Goal: Information Seeking & Learning: Learn about a topic

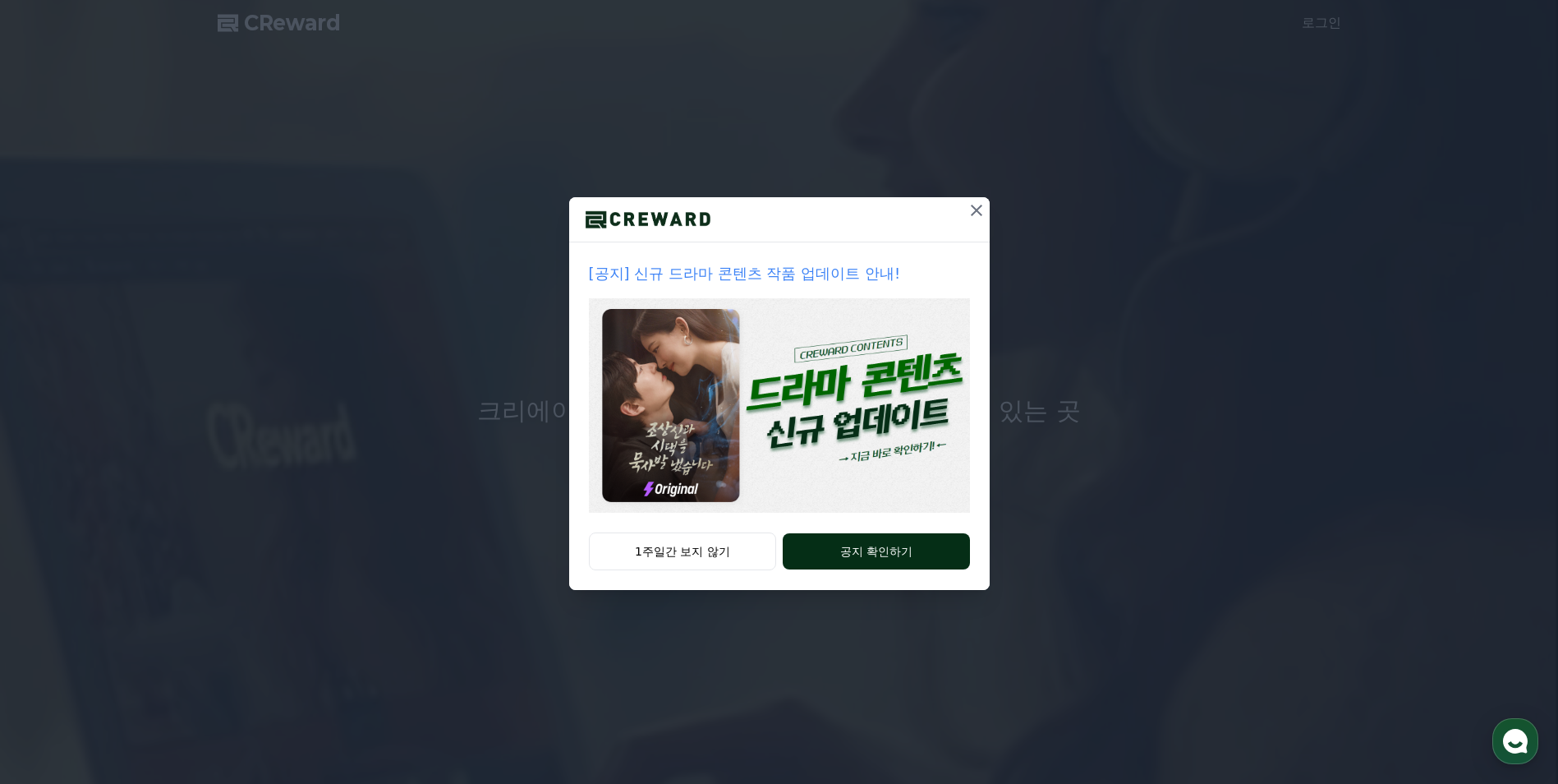
click at [839, 556] on button "공지 확인하기" at bounding box center [876, 551] width 186 height 36
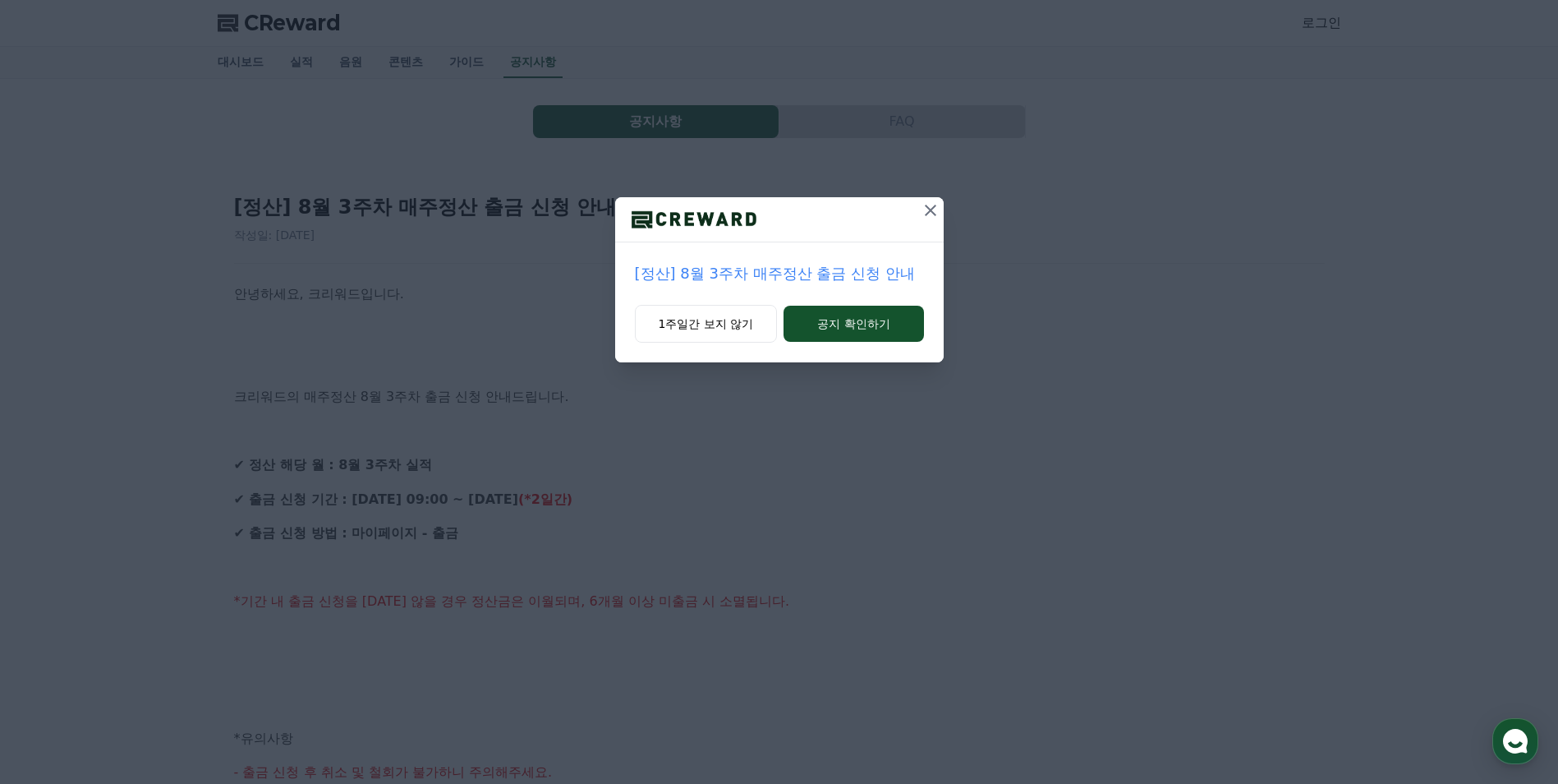
click at [926, 212] on icon at bounding box center [930, 209] width 20 height 20
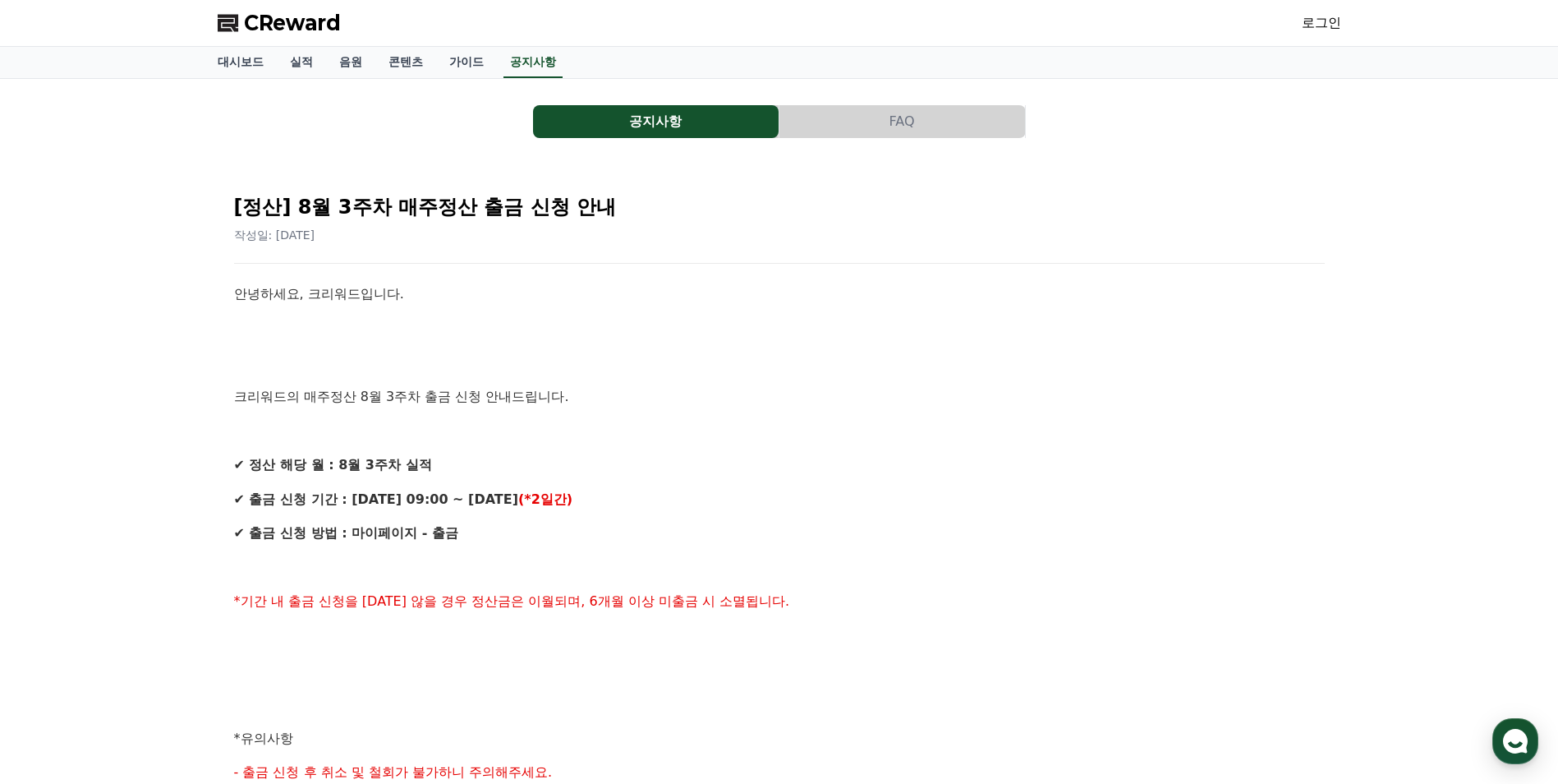
click at [763, 473] on p "✔ 정산 해당 월 : 8월 3주차 실적" at bounding box center [779, 464] width 1091 height 21
click at [265, 31] on span "CReward" at bounding box center [292, 23] width 97 height 26
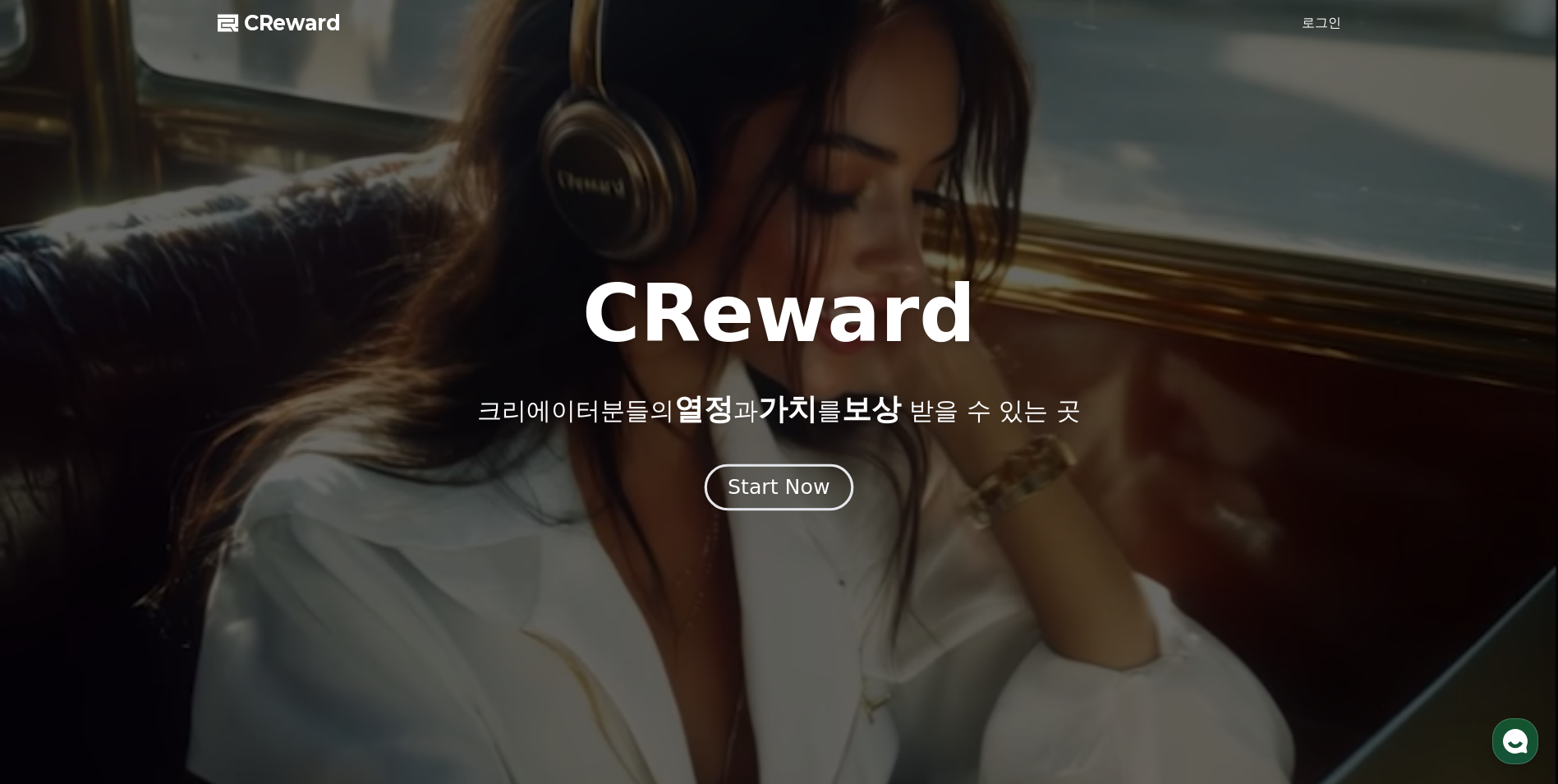
click at [784, 502] on button "Start Now" at bounding box center [779, 487] width 149 height 47
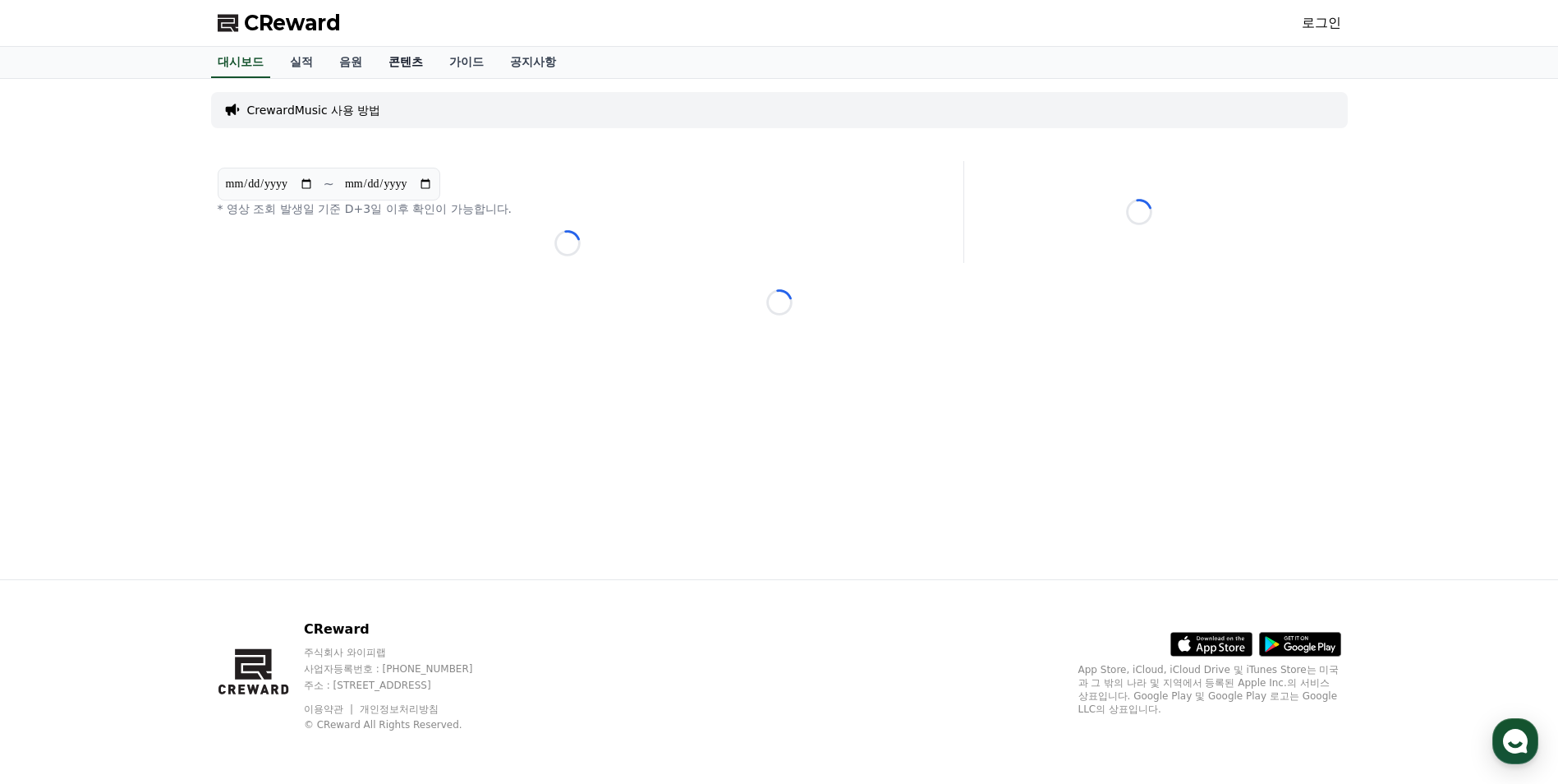
click at [390, 60] on link "콘텐츠" at bounding box center [406, 62] width 60 height 32
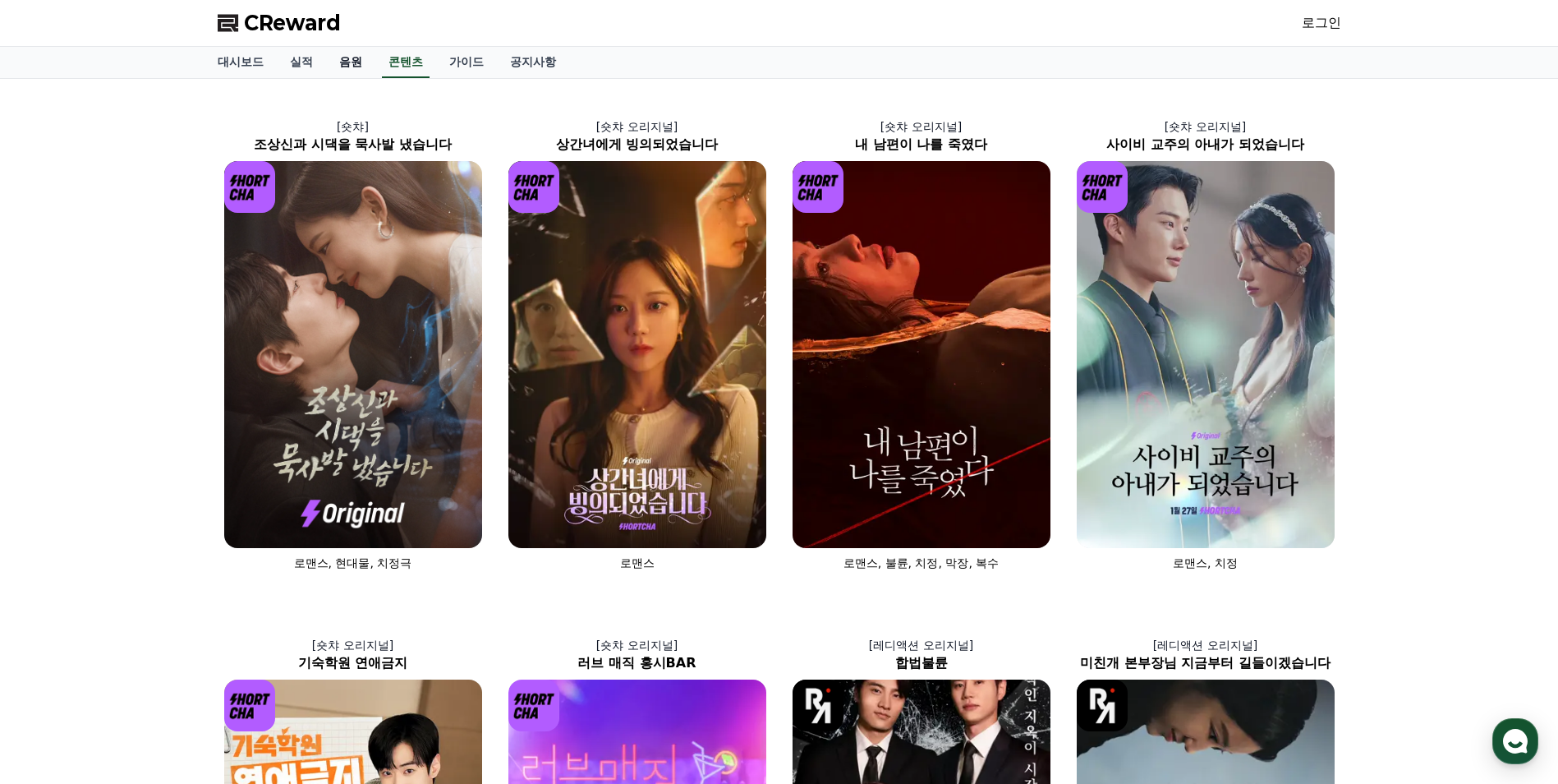
click at [350, 67] on link "음원" at bounding box center [351, 62] width 49 height 32
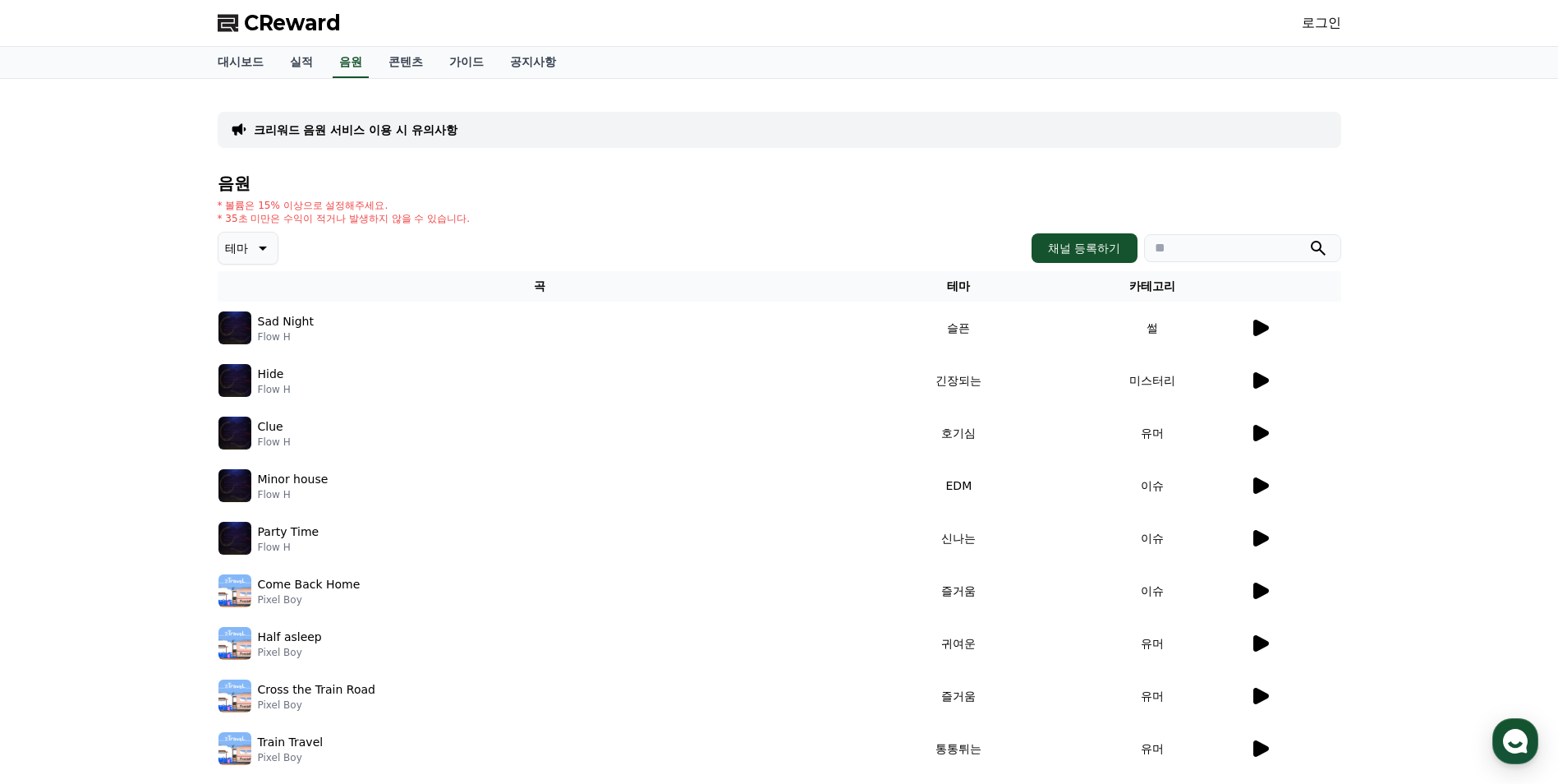
click at [1262, 321] on icon at bounding box center [1259, 327] width 20 height 20
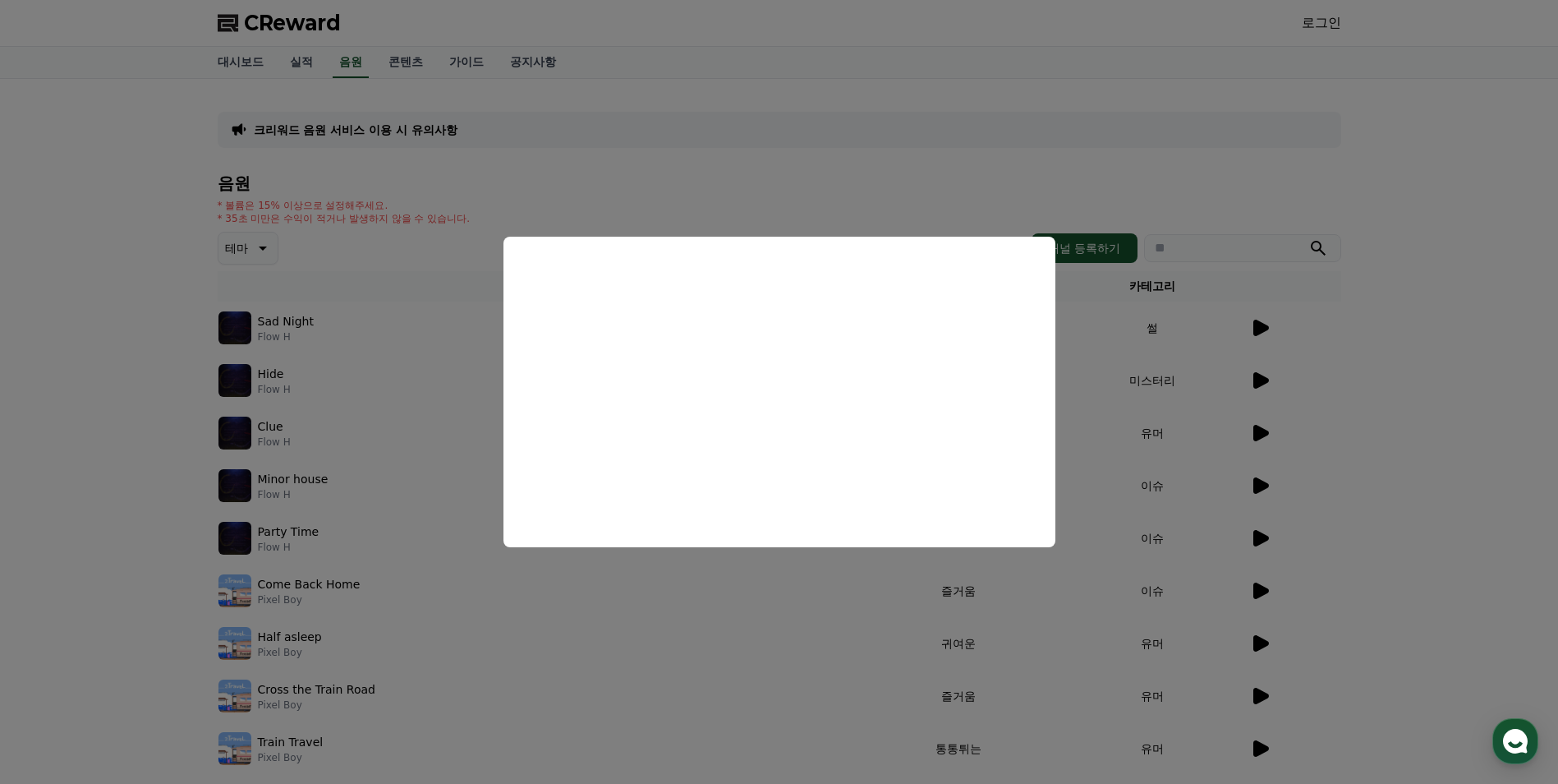
click at [87, 501] on button "close modal" at bounding box center [779, 392] width 1558 height 784
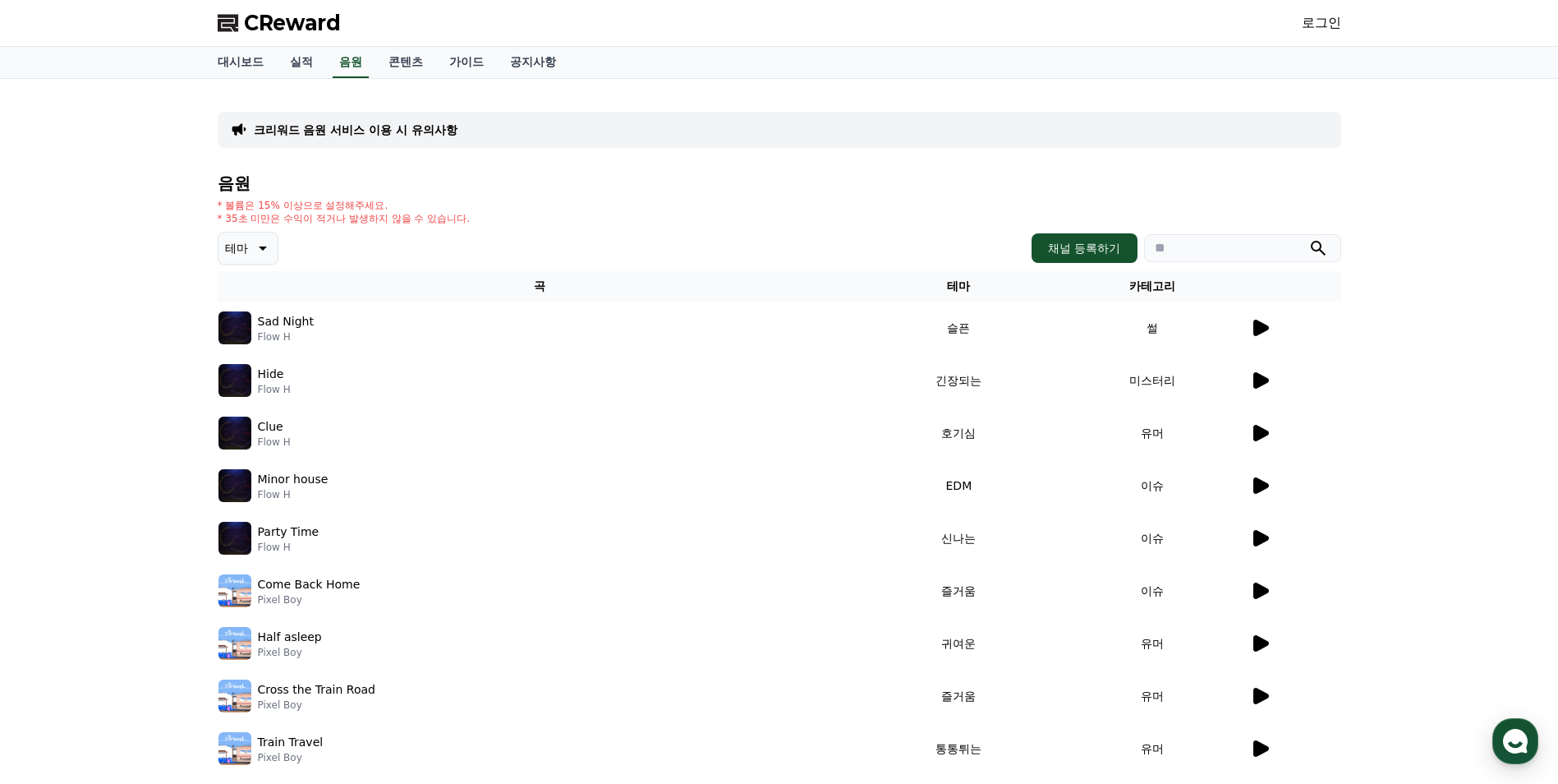
click at [291, 582] on p "Come Back Home" at bounding box center [309, 584] width 102 height 18
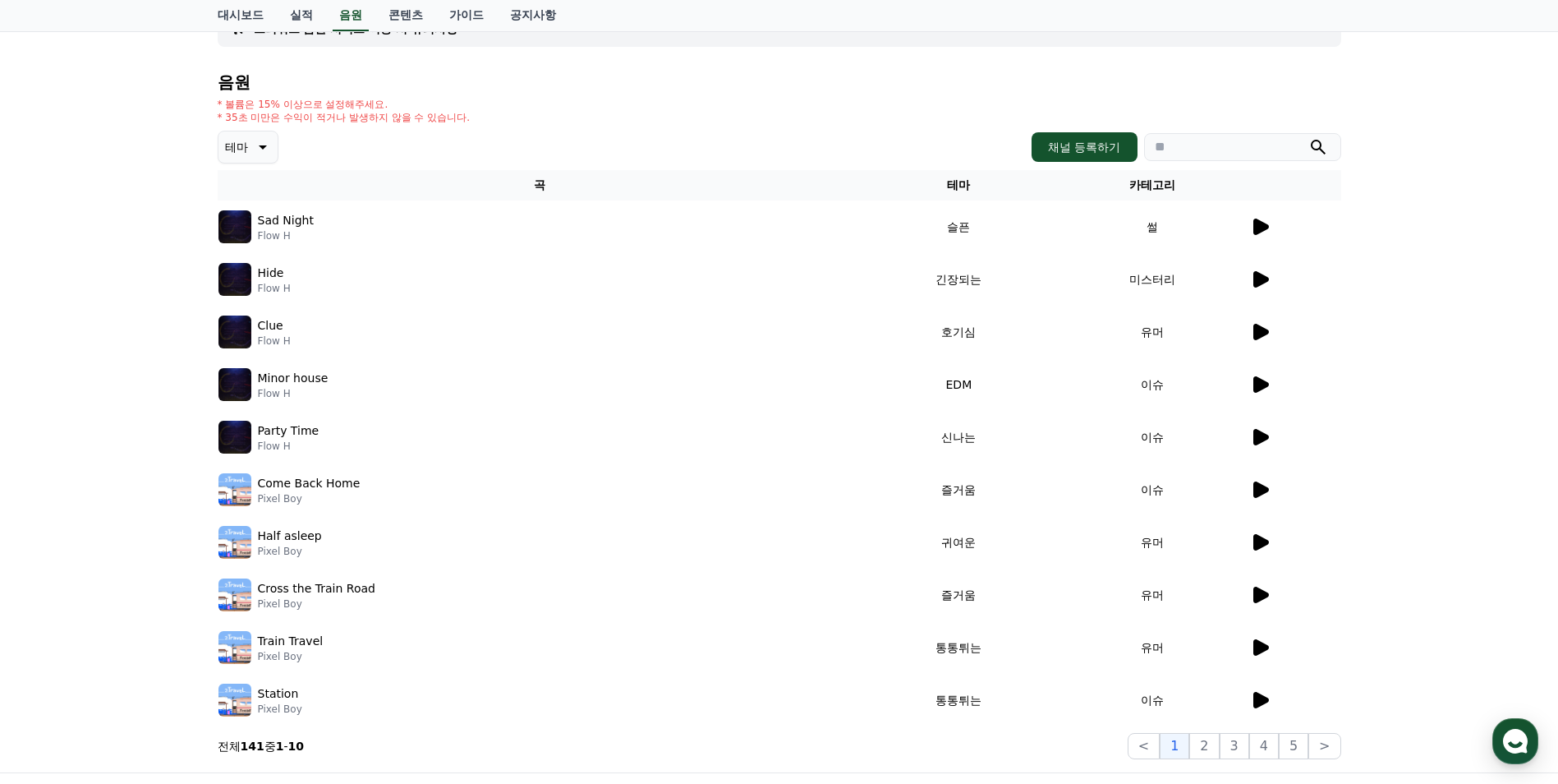
scroll to position [246, 0]
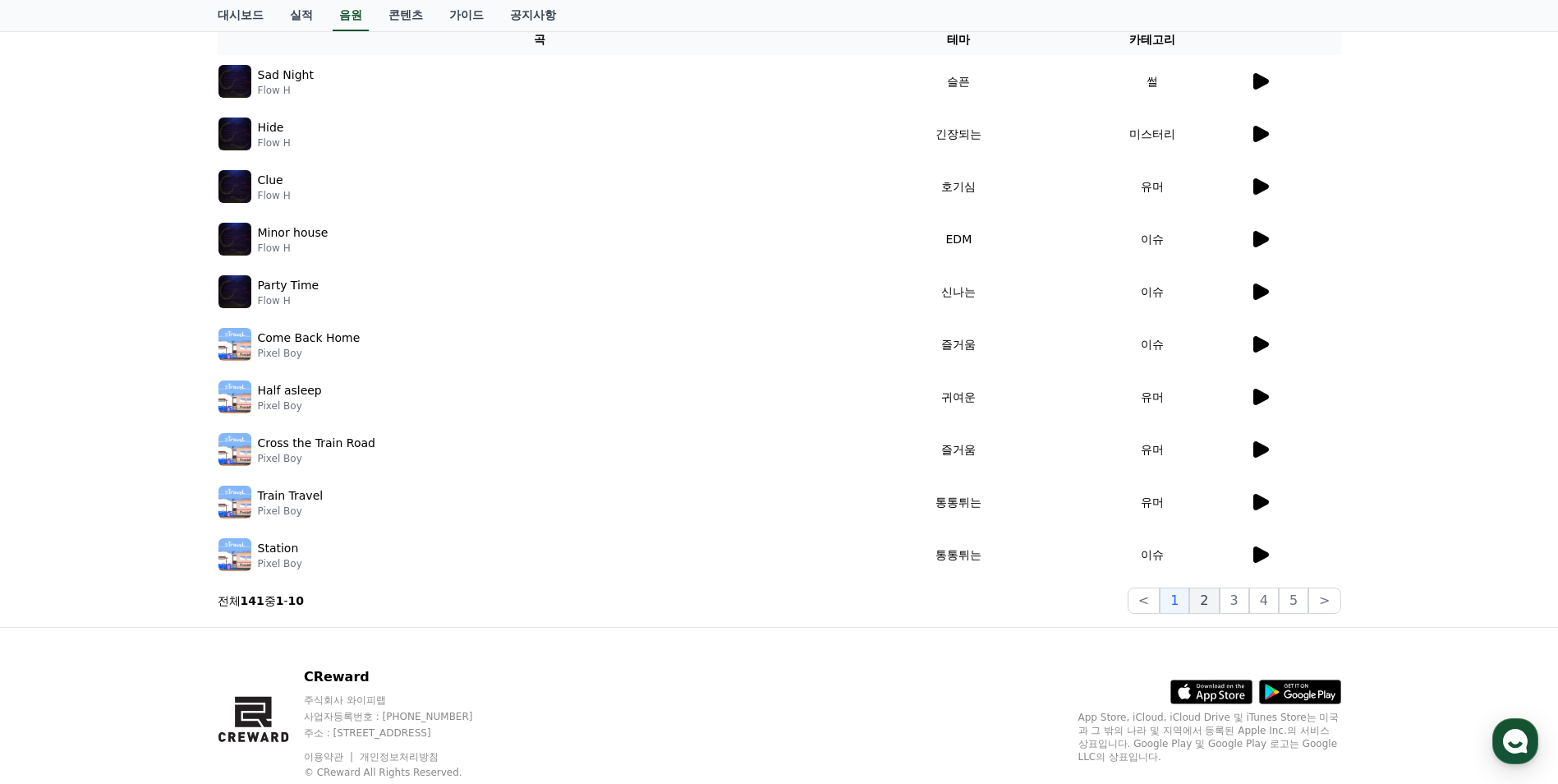
click at [1216, 603] on button "2" at bounding box center [1205, 600] width 30 height 26
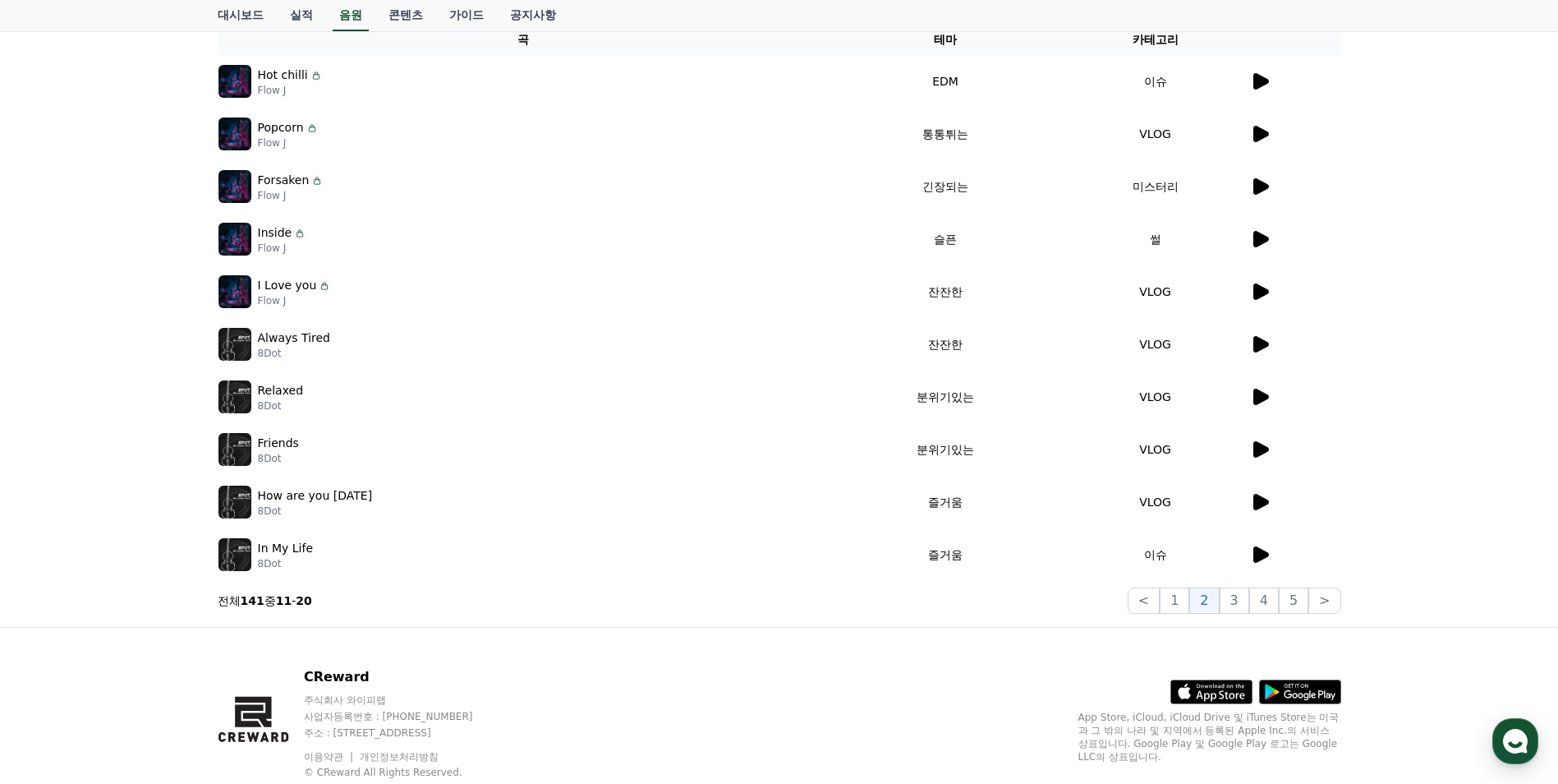
click at [1263, 499] on icon at bounding box center [1261, 502] width 16 height 17
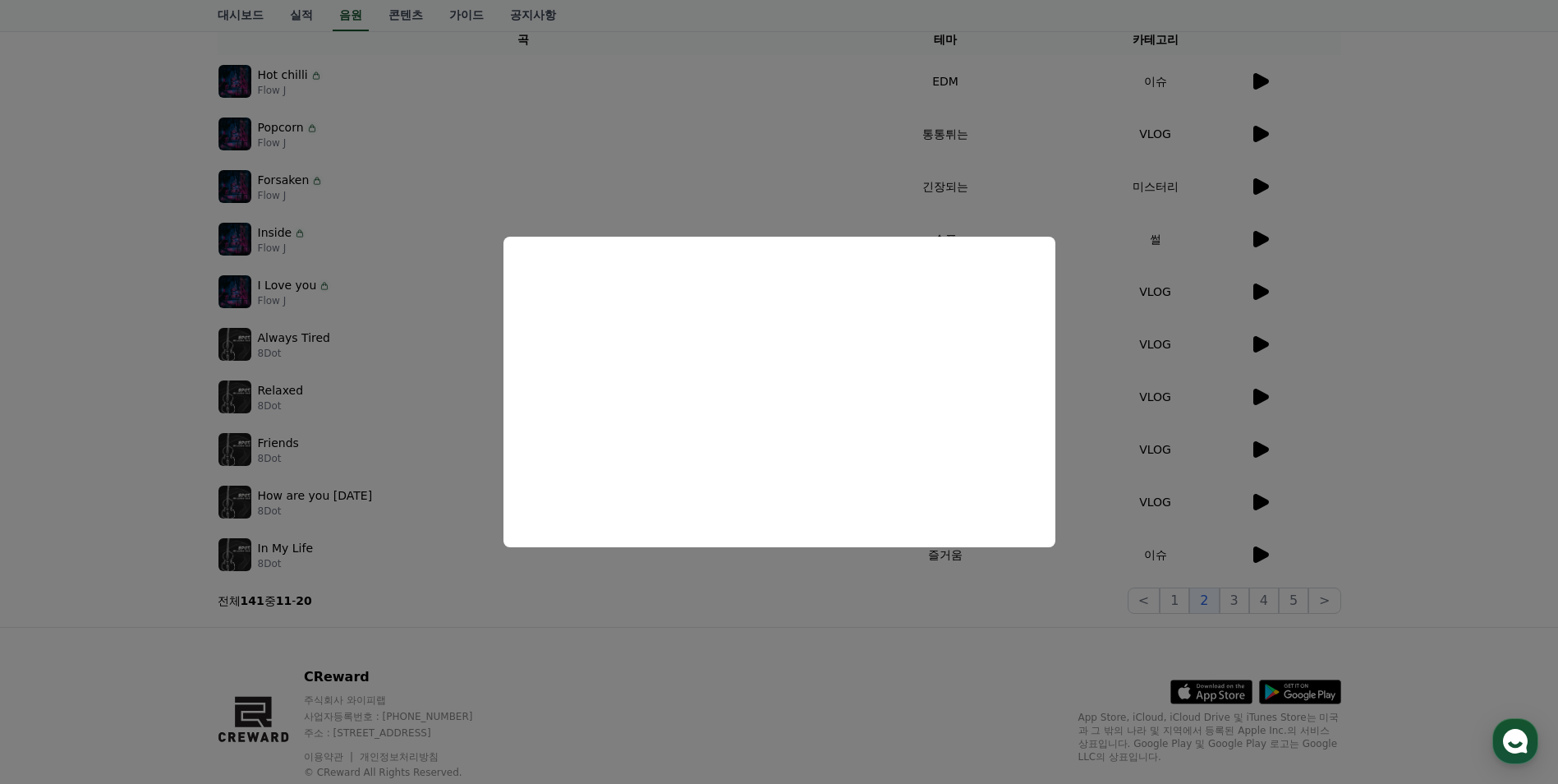
click at [39, 397] on button "close modal" at bounding box center [779, 392] width 1558 height 784
drag, startPoint x: 127, startPoint y: 331, endPoint x: 434, endPoint y: 260, distance: 315.1
click at [137, 329] on div "크리워드 음원 서비스 이용 시 유의사항 음원 * 볼륨은 15% 이상으로 설정해주세요. * 35초 미만은 수익이 적거나 발생하지 않을 수 있습니…" at bounding box center [779, 230] width 1558 height 794
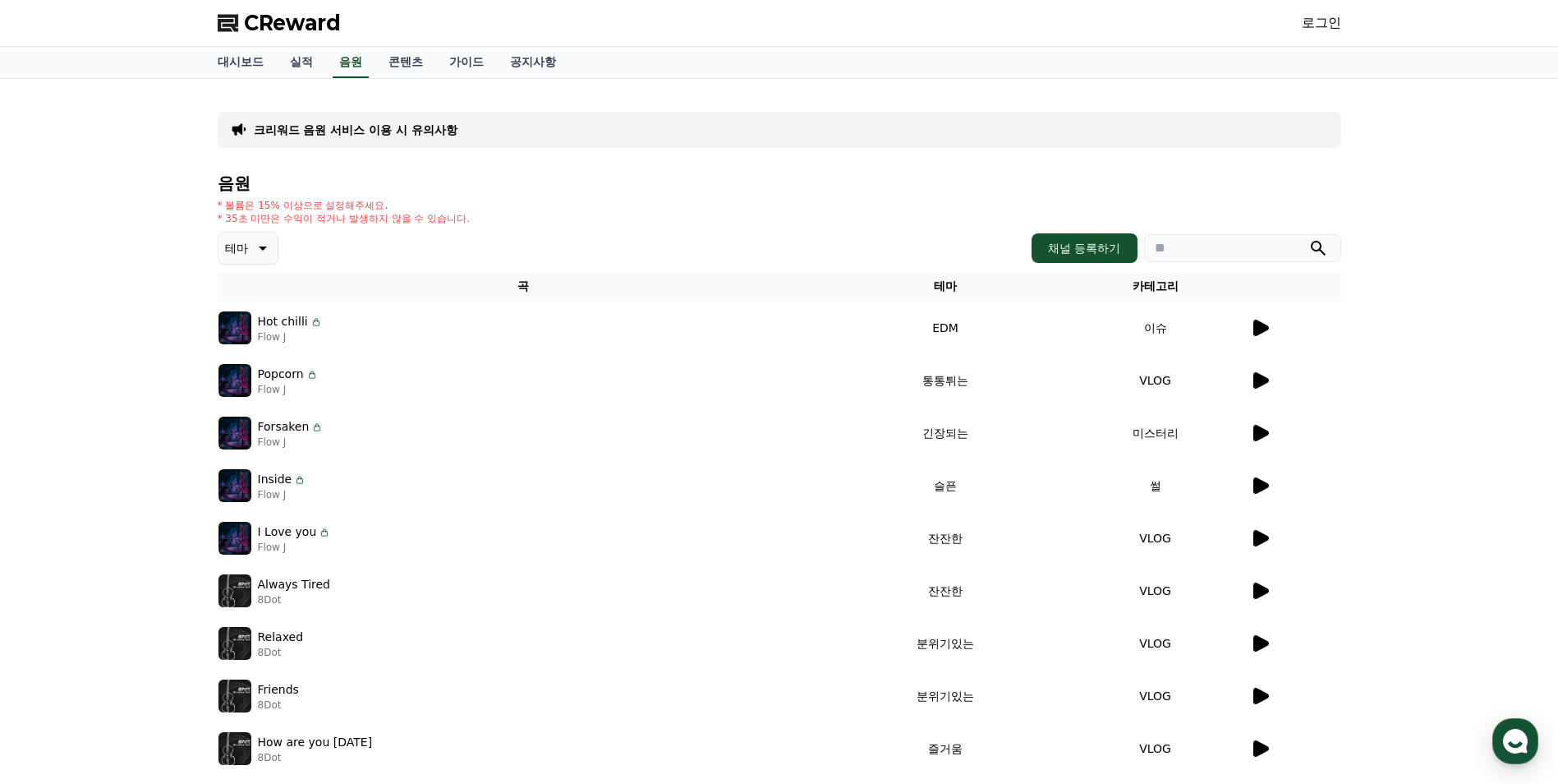
drag, startPoint x: 277, startPoint y: 225, endPoint x: 263, endPoint y: 234, distance: 16.6
click at [263, 234] on div "음원 * 볼륨은 15% 이상으로 설정해주세요. * 35초 미만은 수익이 적거나 발생하지 않을 수 있습니다. 테마 채널 등록하기 곡 테마 카테고…" at bounding box center [779, 516] width 1124 height 685
click at [263, 234] on button "테마" at bounding box center [247, 247] width 60 height 33
click at [242, 376] on button "EDM" at bounding box center [240, 373] width 39 height 36
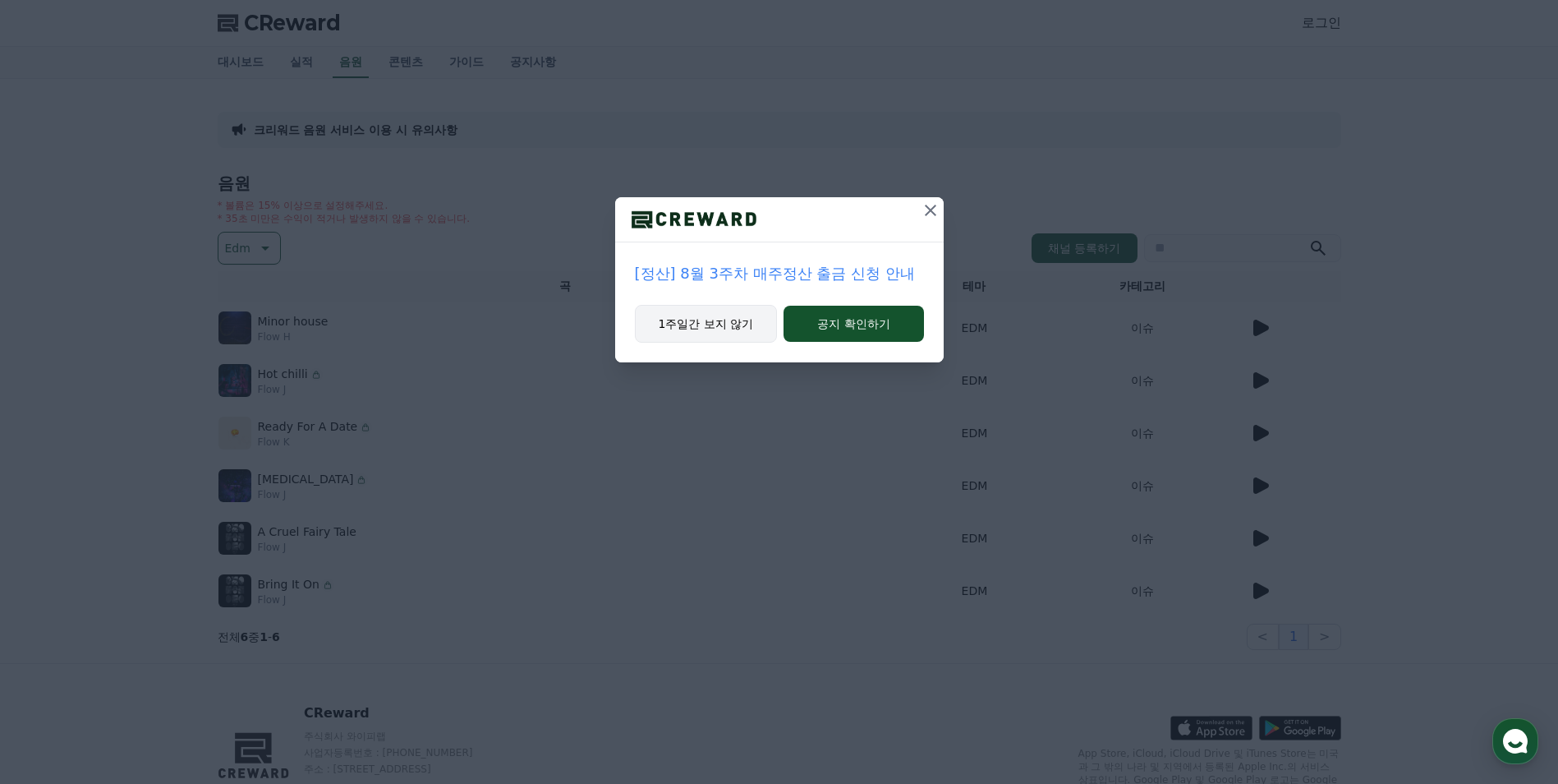
click at [741, 322] on button "1주일간 보지 않기" at bounding box center [707, 324] width 143 height 38
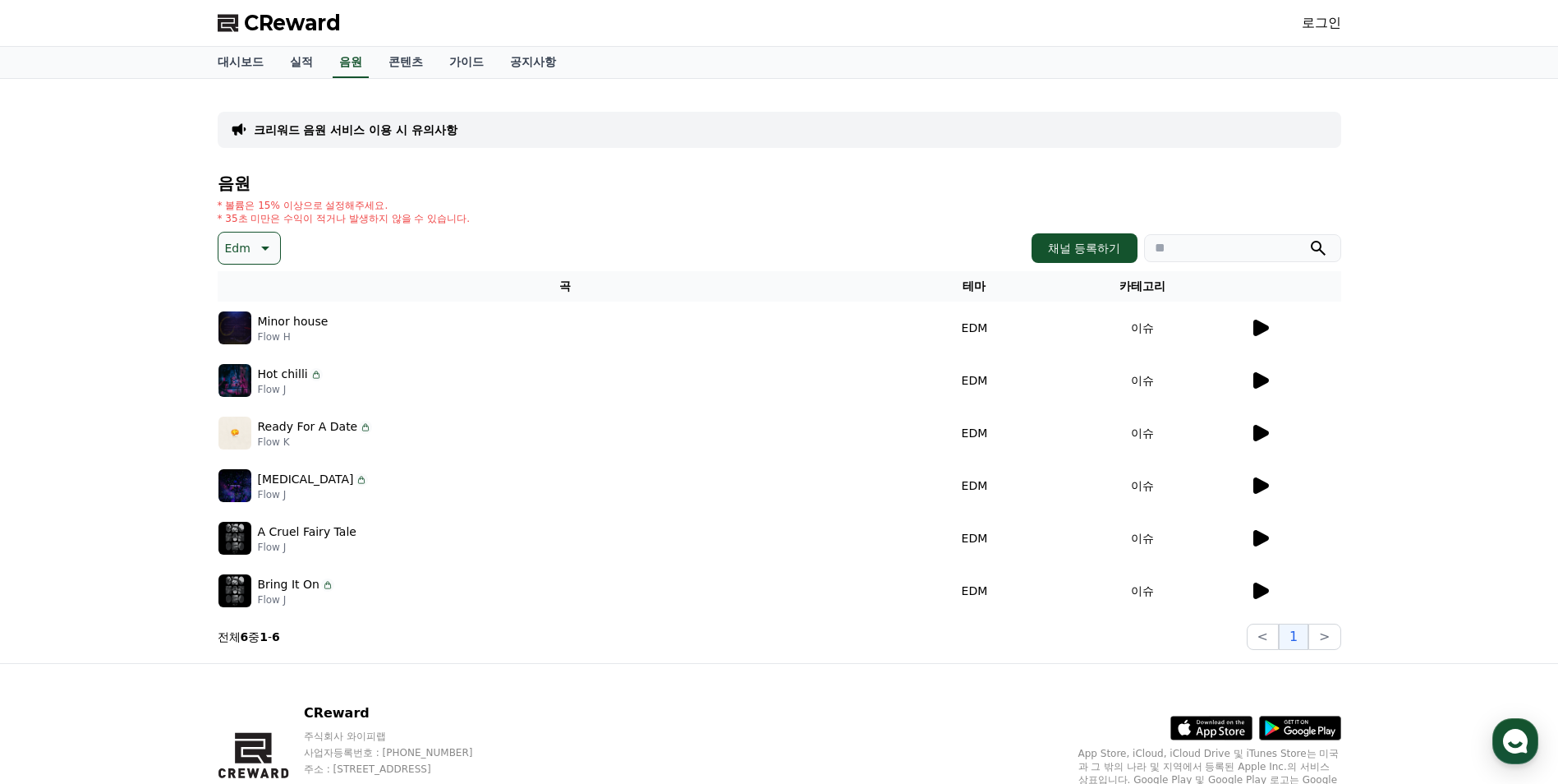
click at [1258, 333] on icon at bounding box center [1261, 328] width 16 height 17
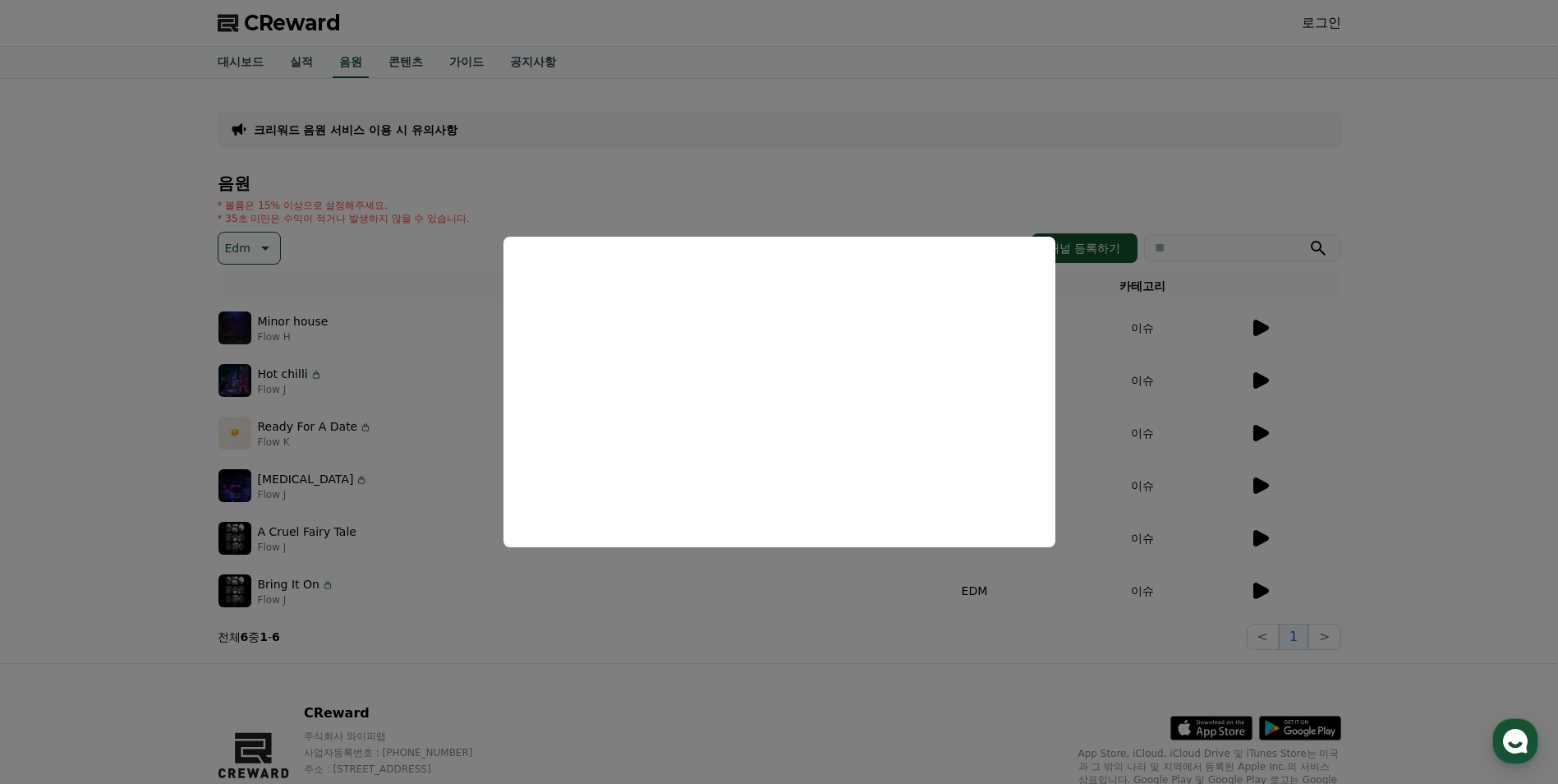
click at [664, 158] on button "close modal" at bounding box center [779, 392] width 1558 height 784
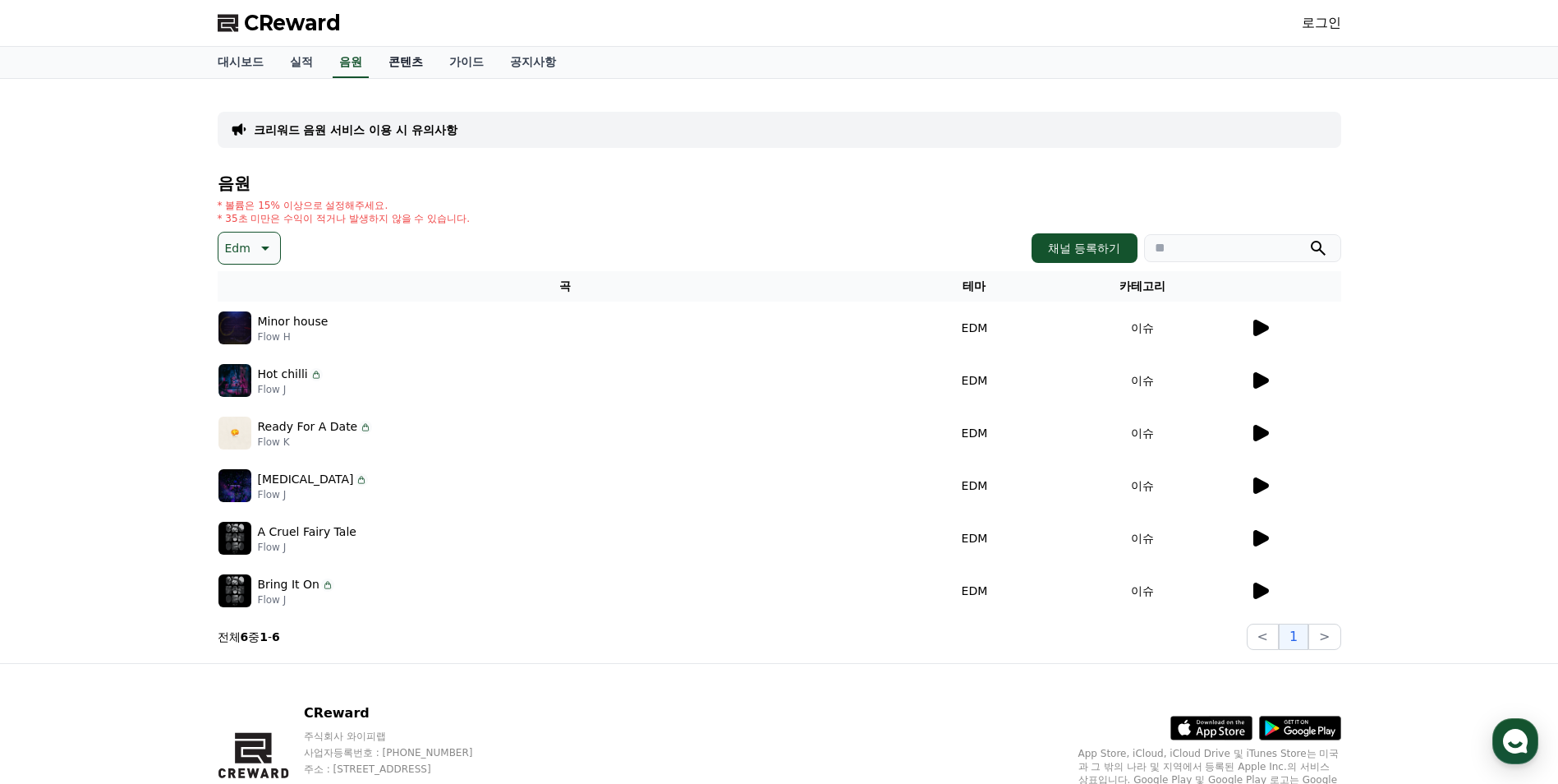
click at [412, 61] on link "콘텐츠" at bounding box center [406, 62] width 60 height 32
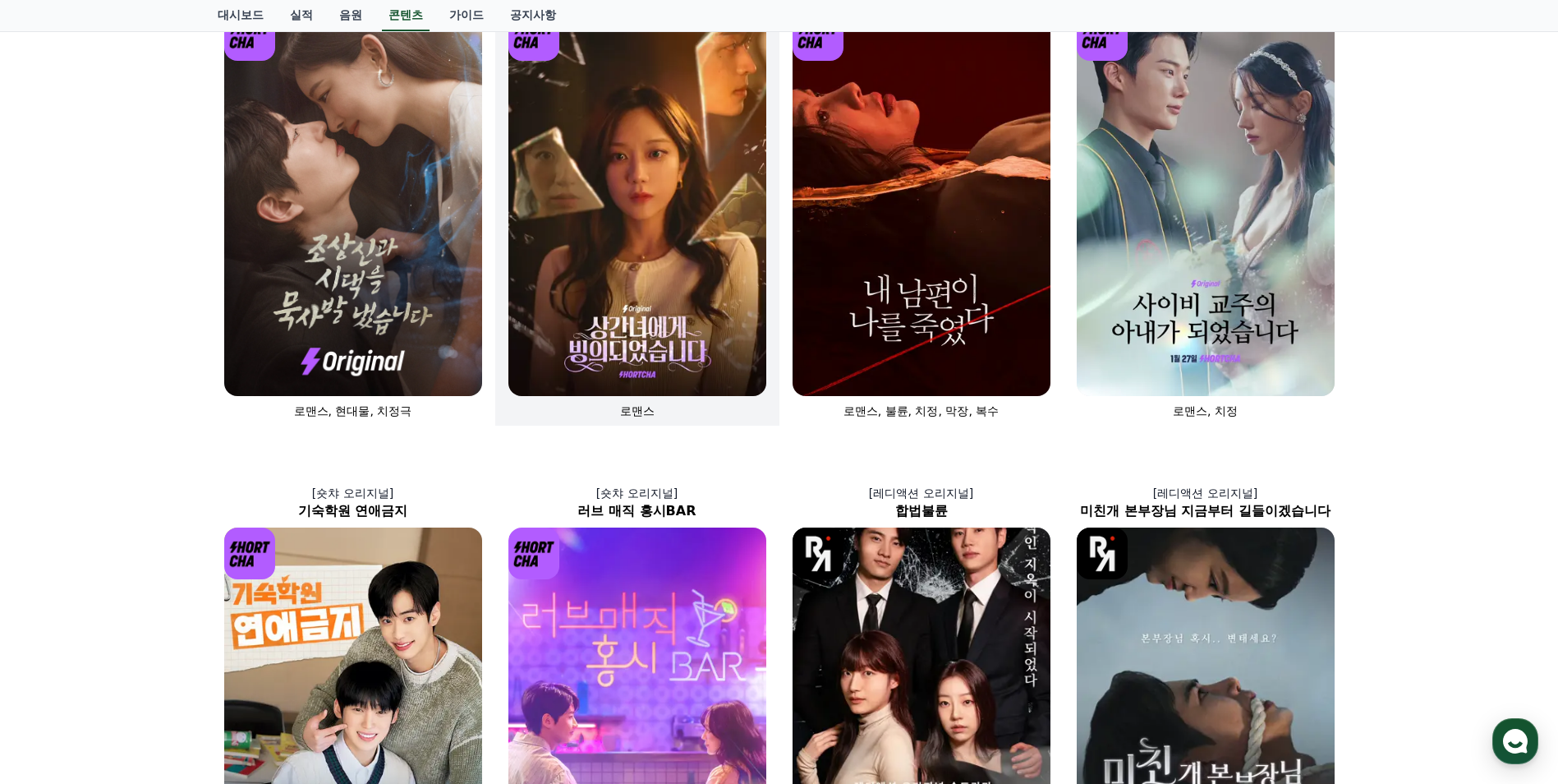
scroll to position [328, 0]
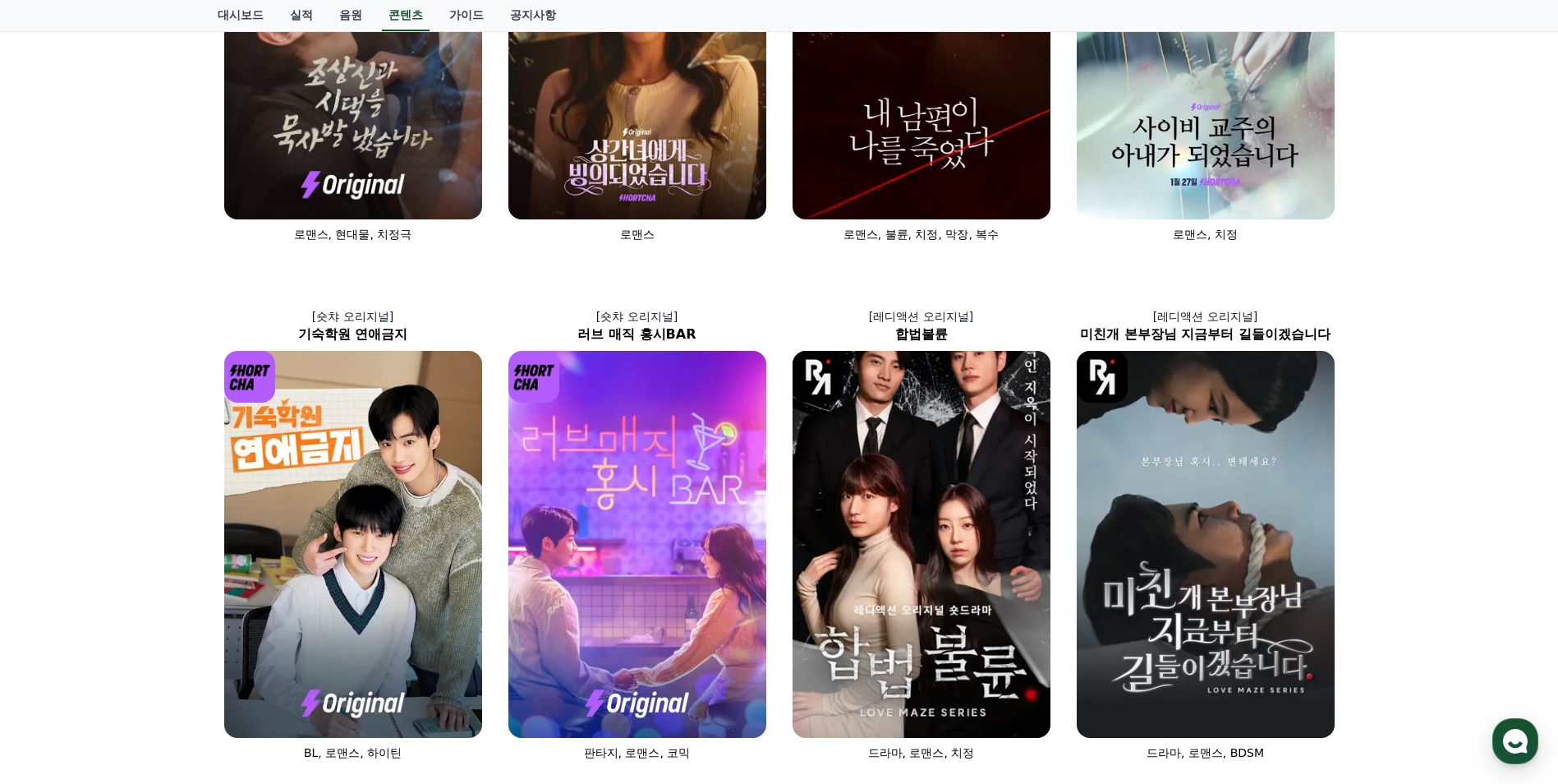
click at [1055, 280] on div "[숏챠] 조상신과 시댁을 묵사발 냈습니다 로맨스, 현대물, 치정극 [숏챠 오리지널] 상간녀에게 빙의되었습니다 로맨스 [숏챠 오리지널] 내 남편…" at bounding box center [779, 525] width 1137 height 1535
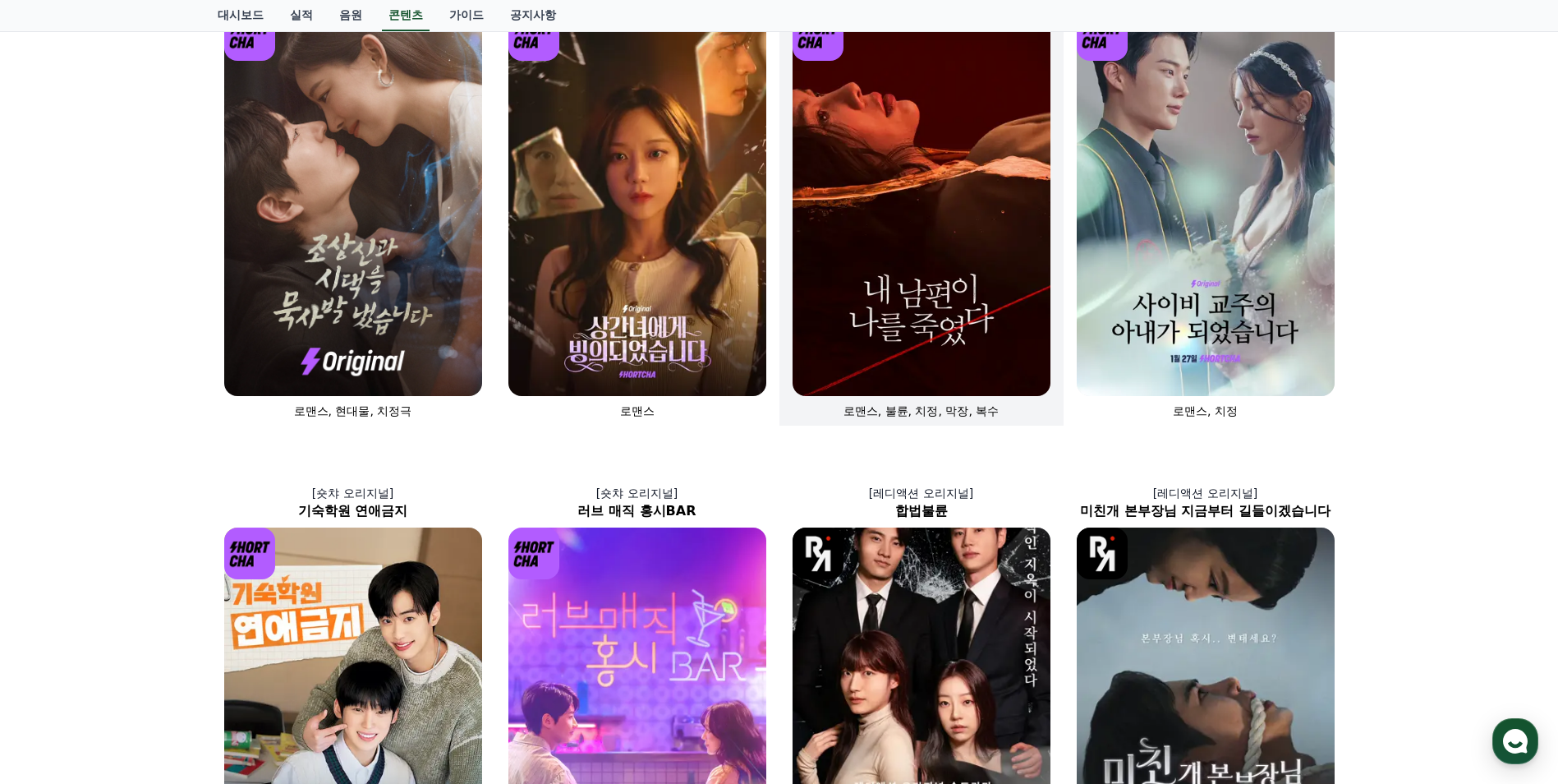
scroll to position [0, 0]
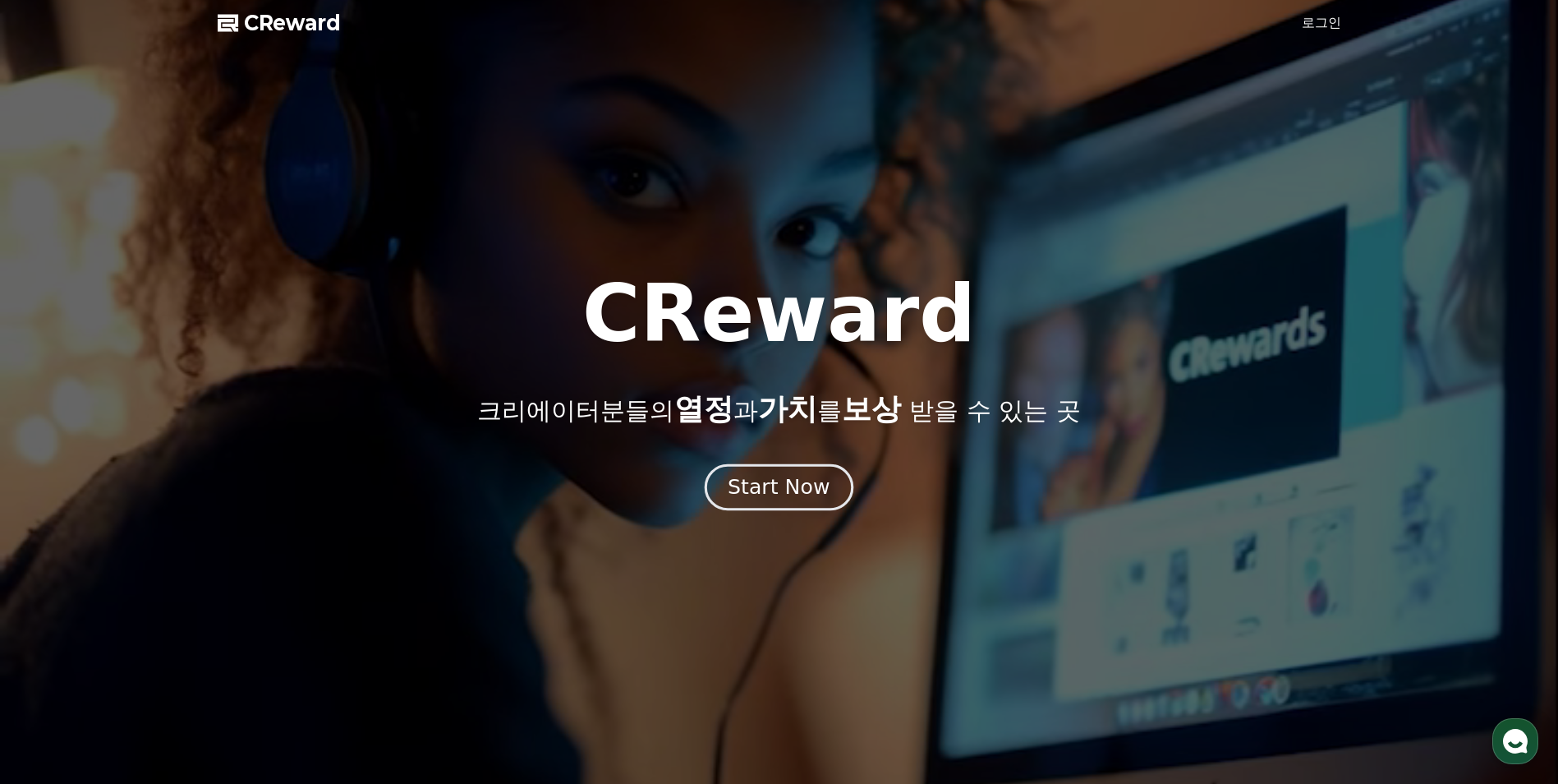
click at [794, 494] on div "Start Now" at bounding box center [779, 487] width 102 height 28
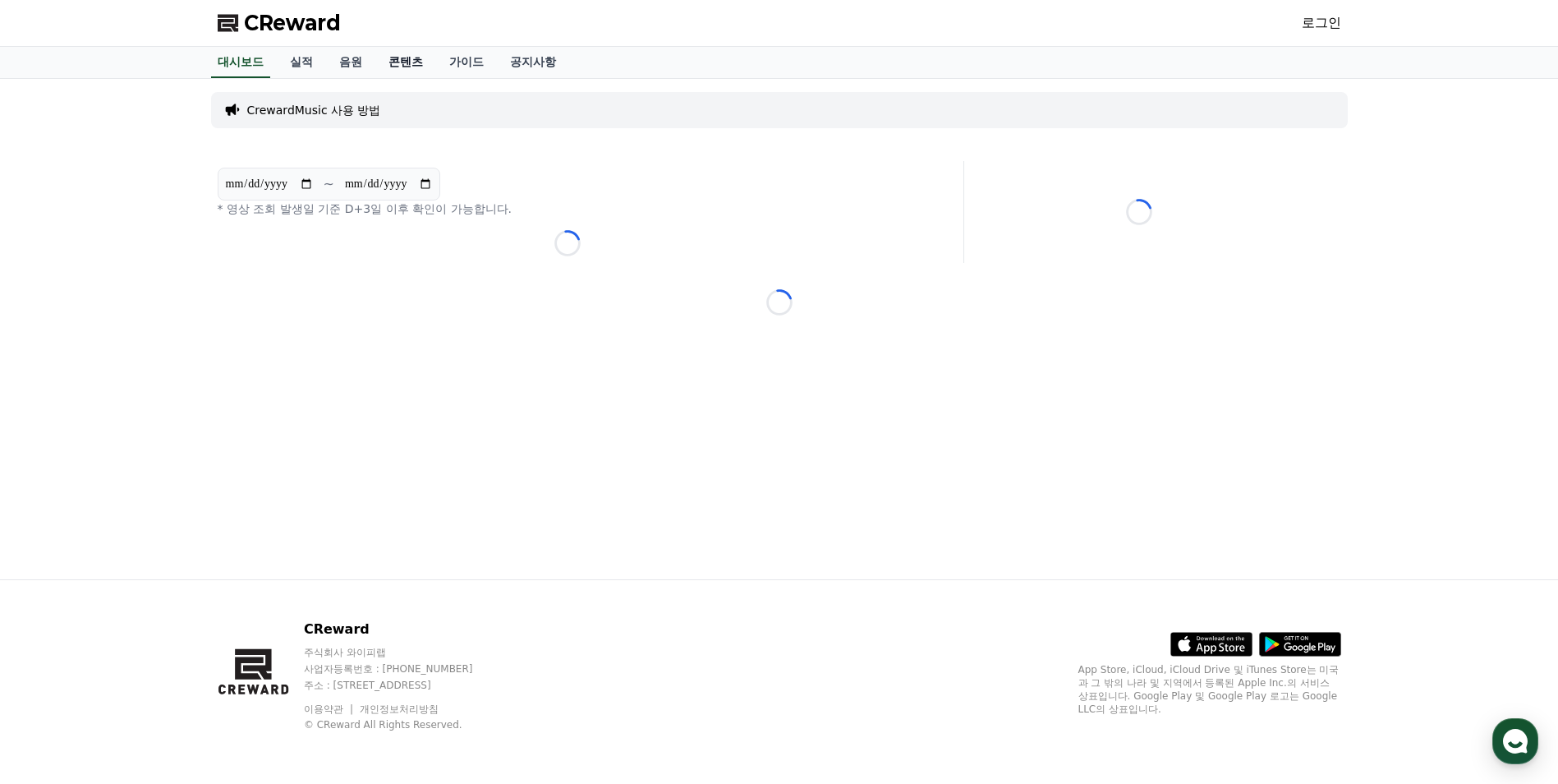
click at [407, 60] on link "콘텐츠" at bounding box center [406, 62] width 60 height 32
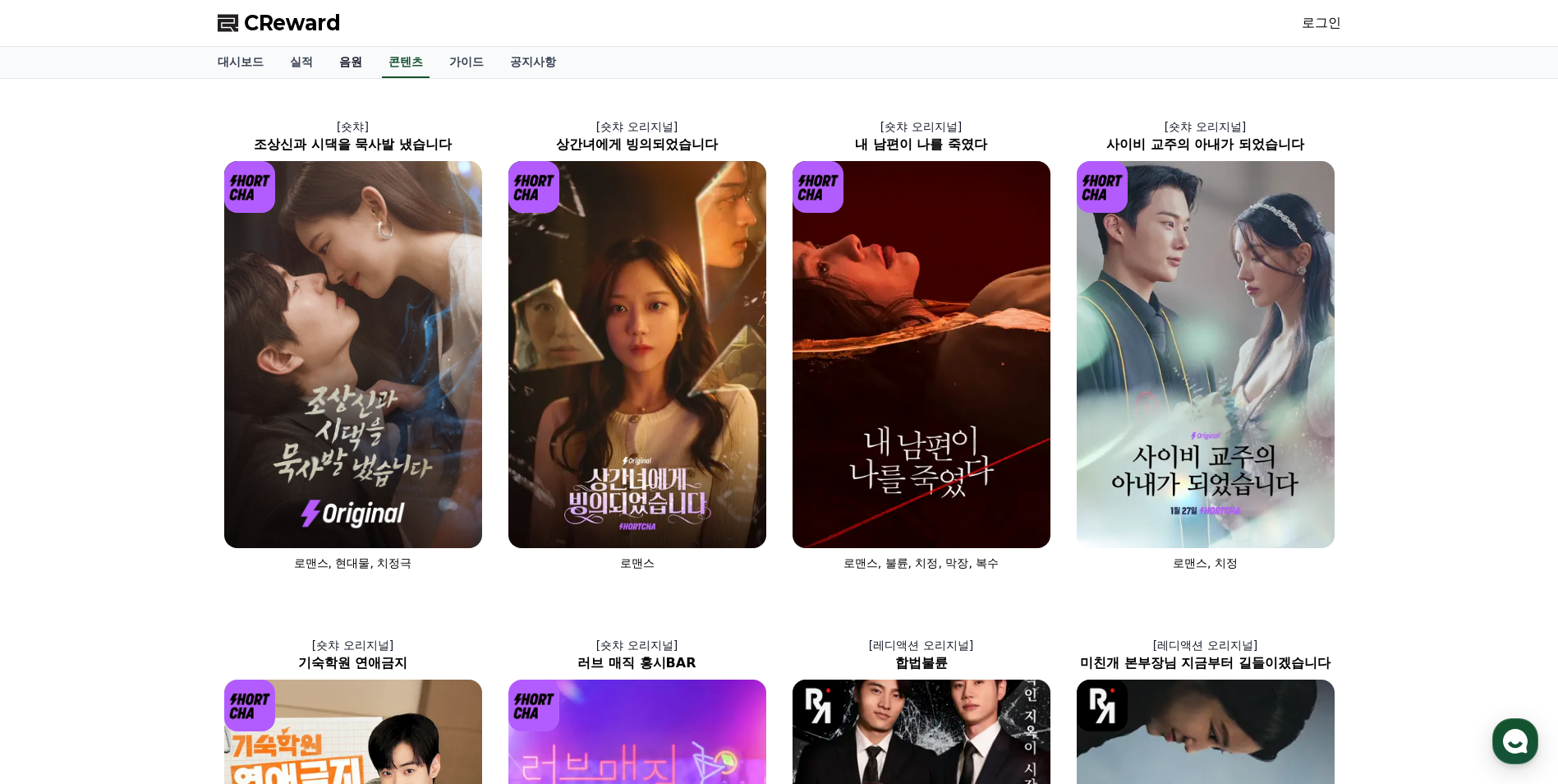
click at [345, 61] on link "음원" at bounding box center [351, 62] width 49 height 32
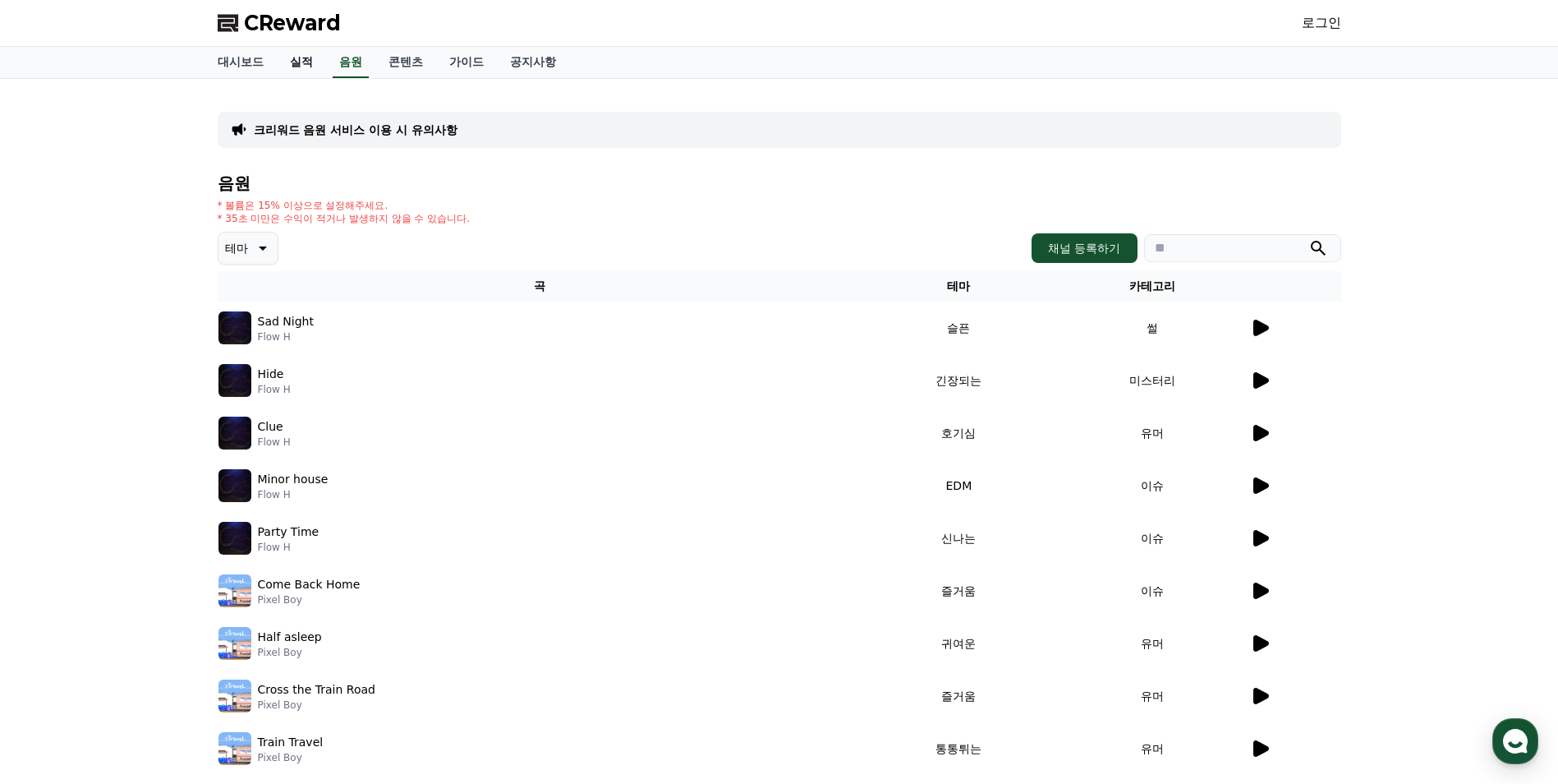
click at [317, 62] on link "실적" at bounding box center [301, 62] width 49 height 32
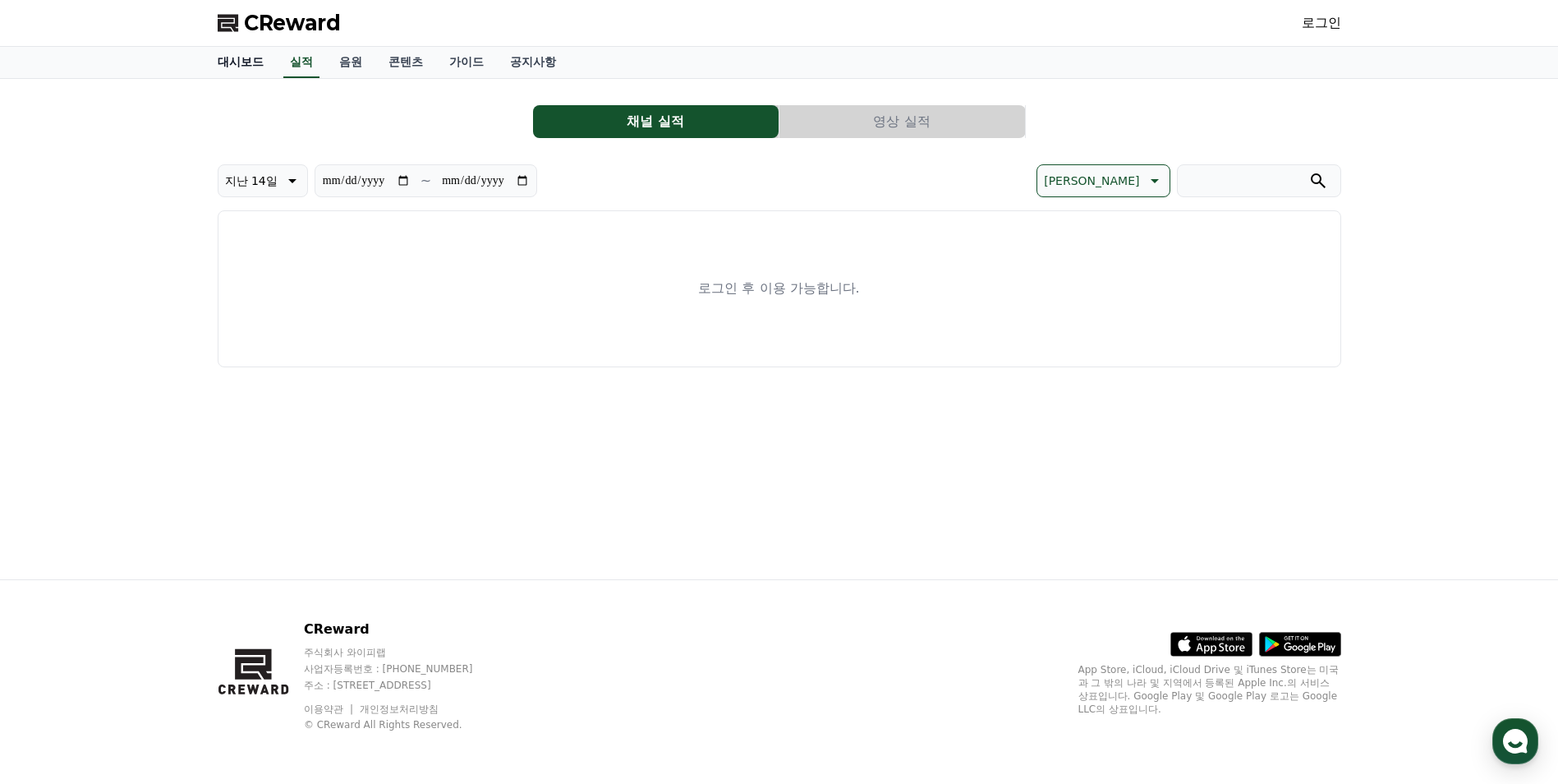
click at [272, 62] on link "대시보드" at bounding box center [241, 62] width 73 height 32
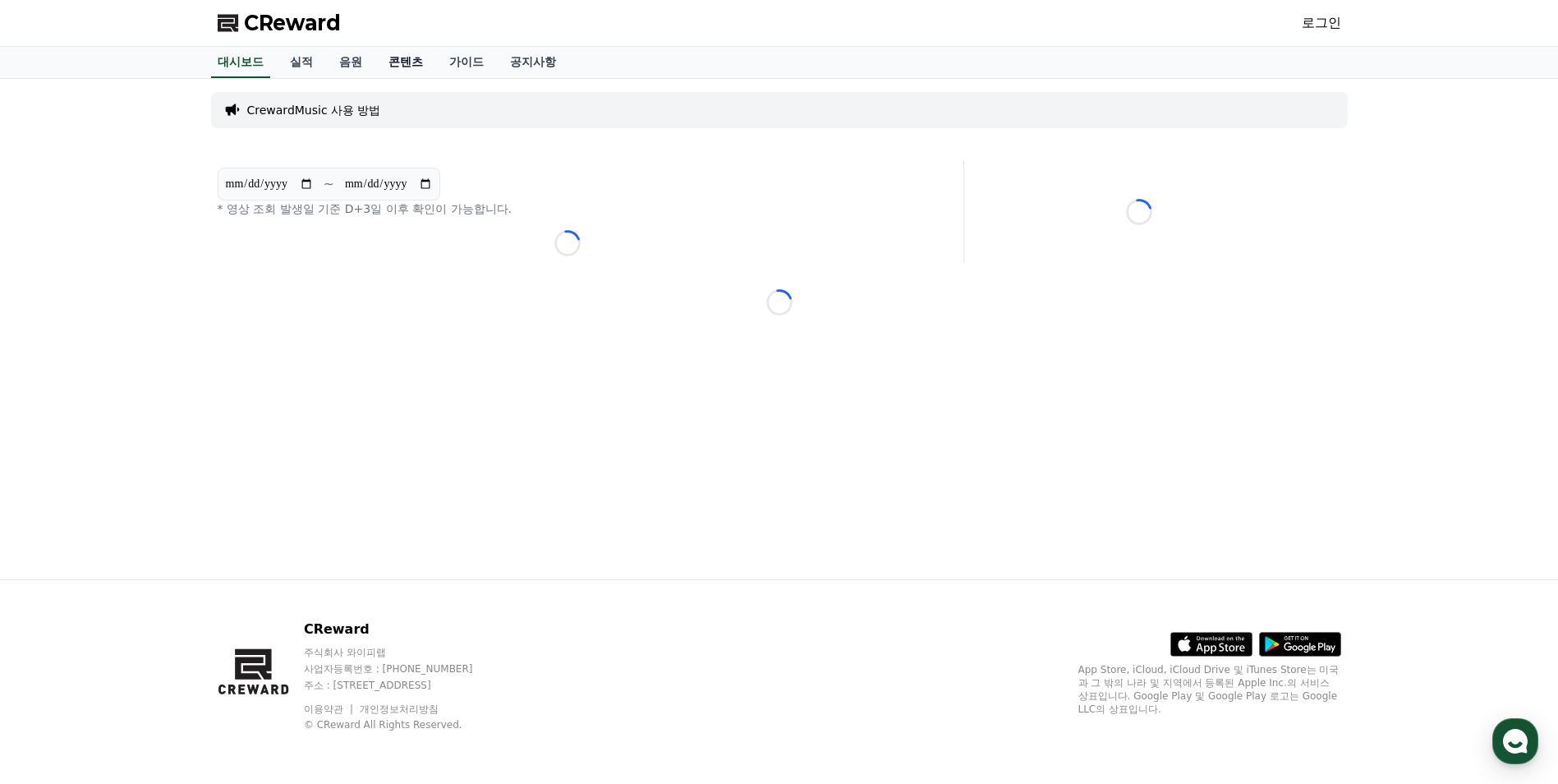
click at [417, 60] on link "콘텐츠" at bounding box center [406, 62] width 60 height 32
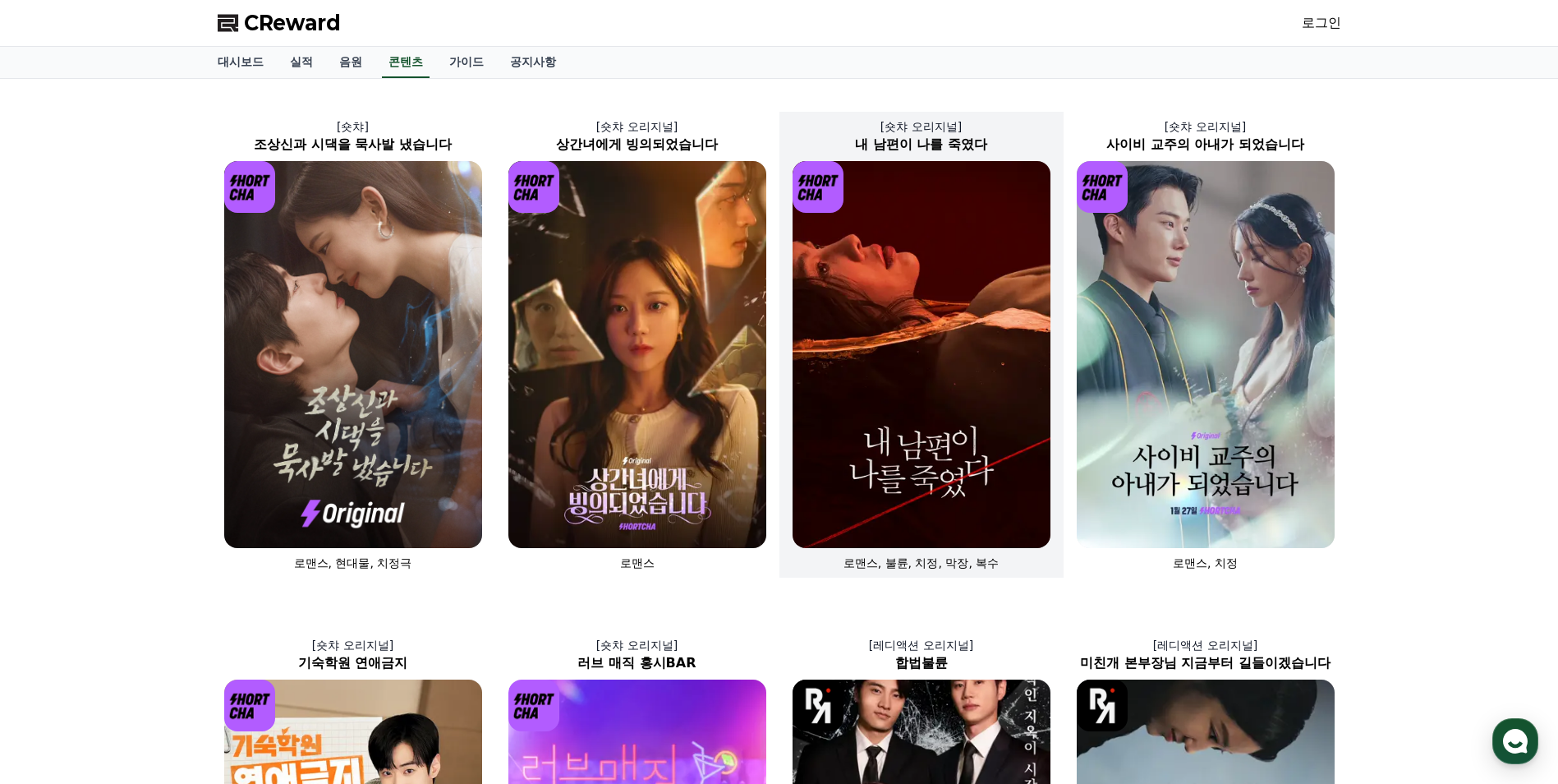
click at [952, 292] on img at bounding box center [921, 354] width 258 height 387
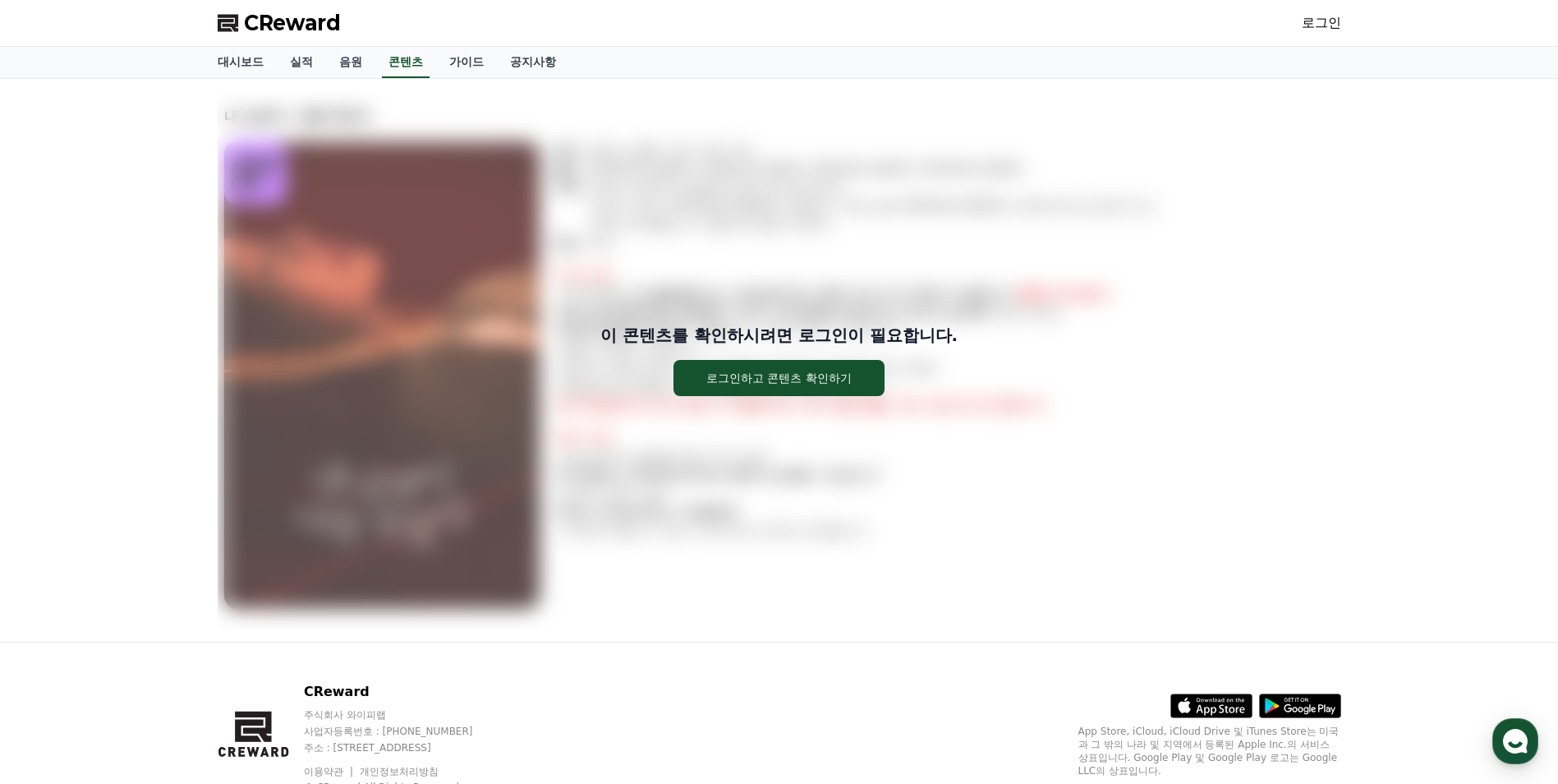
click at [972, 223] on div "이 콘텐츠를 확인하시려면 로그인이 필요합니다. 로그인하고 콘텐츠 확인하기" at bounding box center [779, 360] width 1124 height 537
